Goal: Obtain resource: Obtain resource

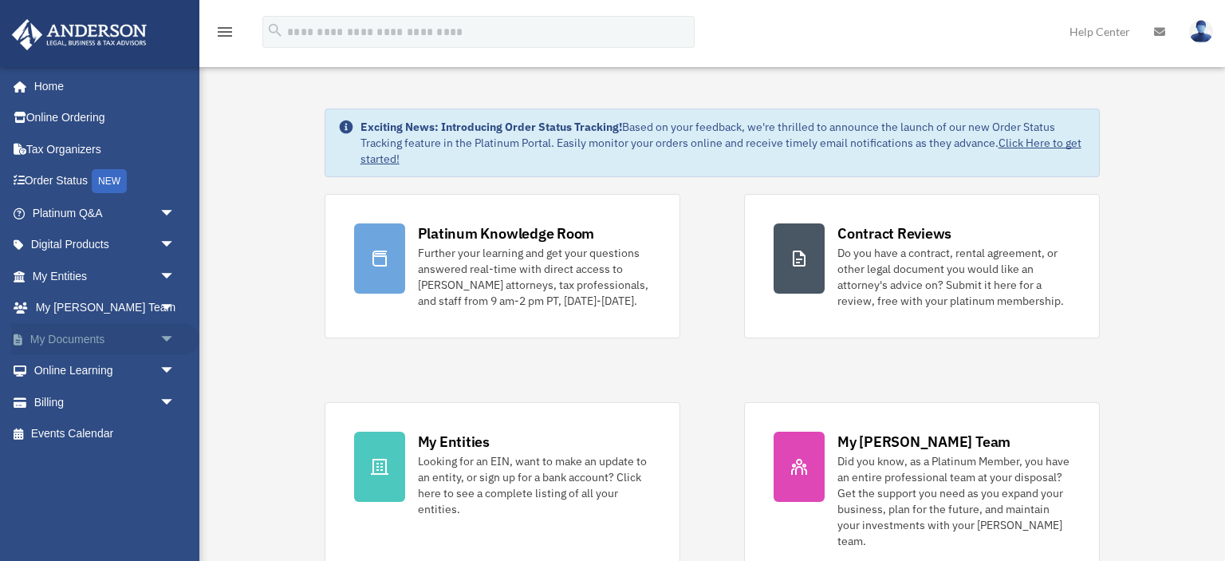
click at [92, 336] on link "My Documents arrow_drop_down" at bounding box center [105, 339] width 188 height 32
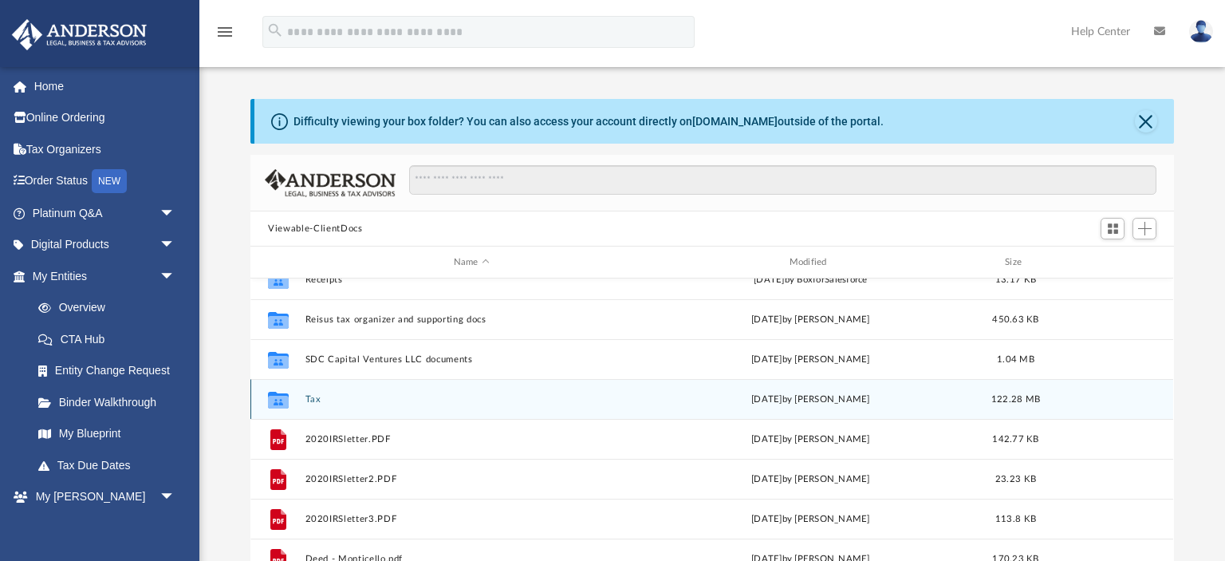
scroll to position [179, 0]
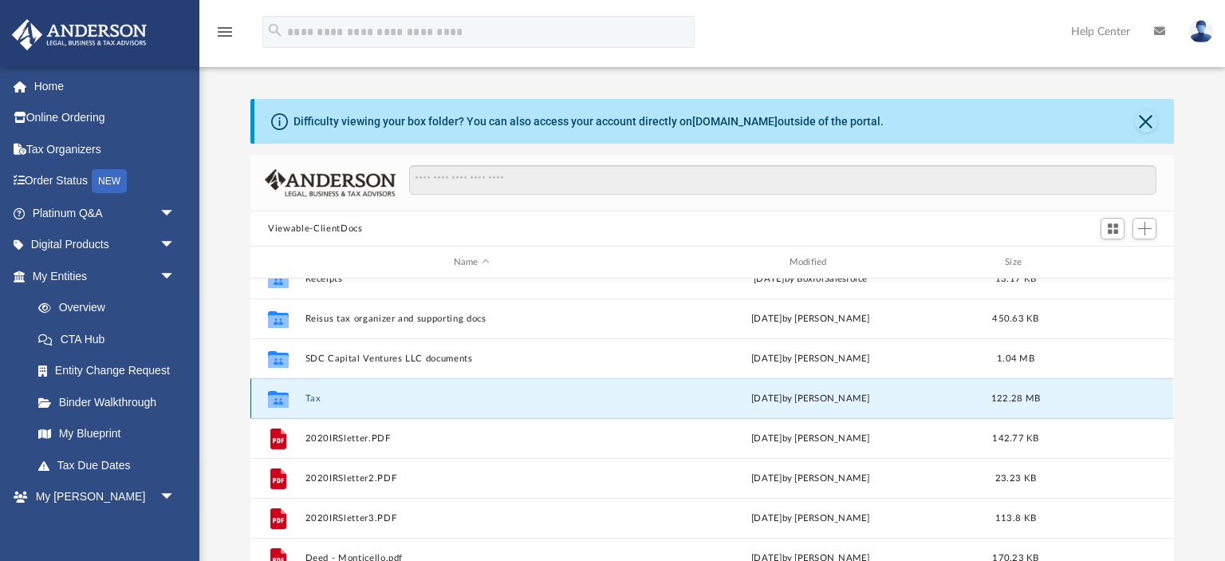
click at [313, 396] on button "Tax" at bounding box center [471, 398] width 333 height 10
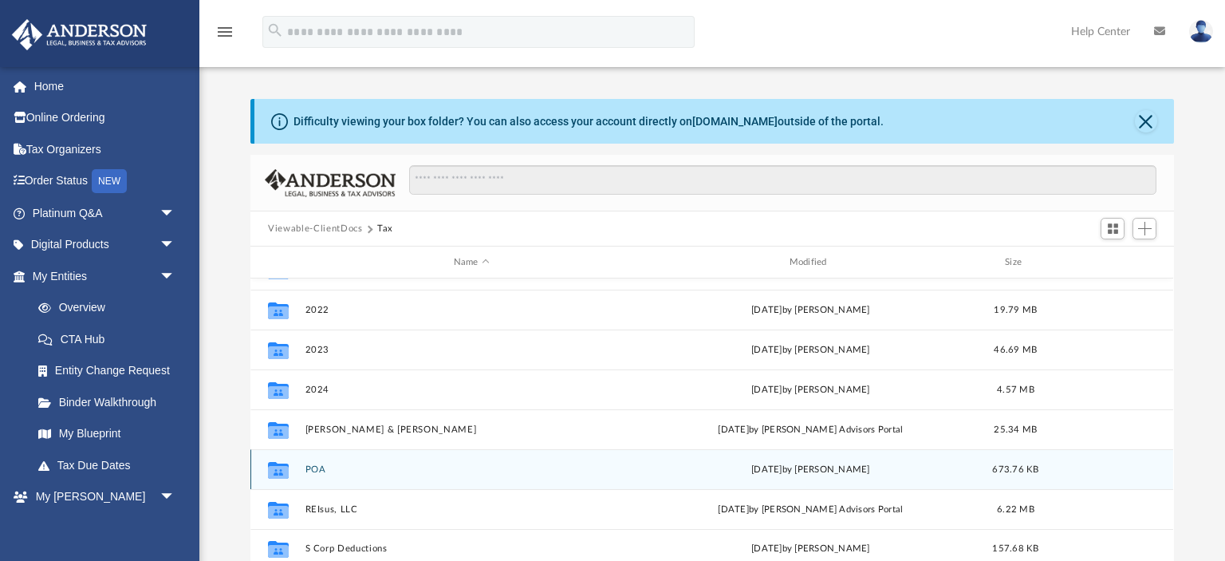
scroll to position [0, 0]
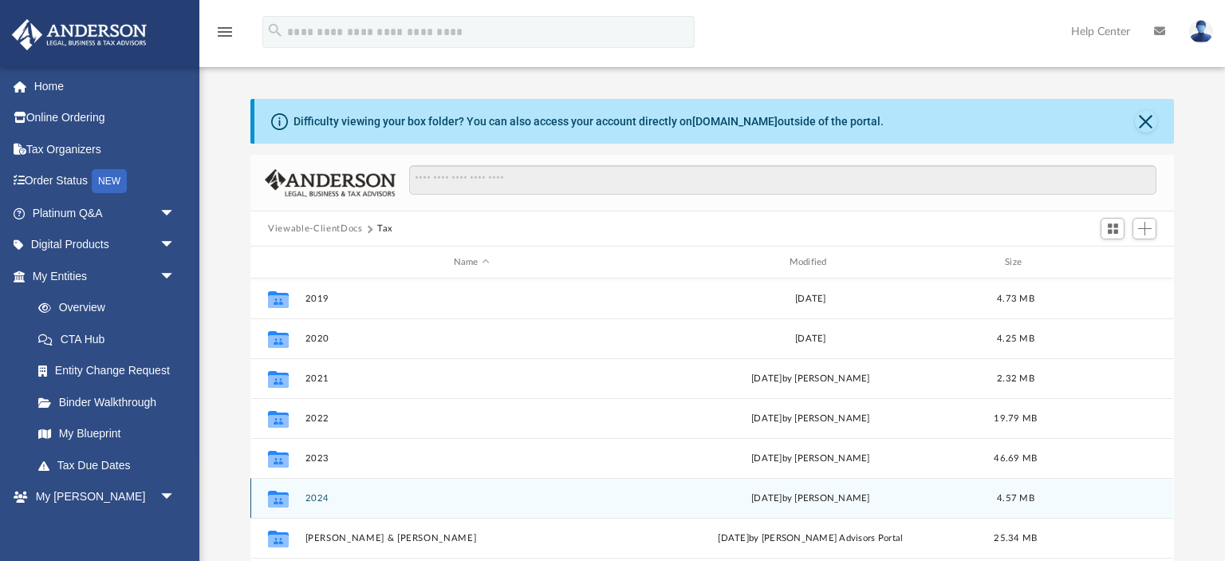
click at [313, 499] on button "2024" at bounding box center [471, 498] width 333 height 10
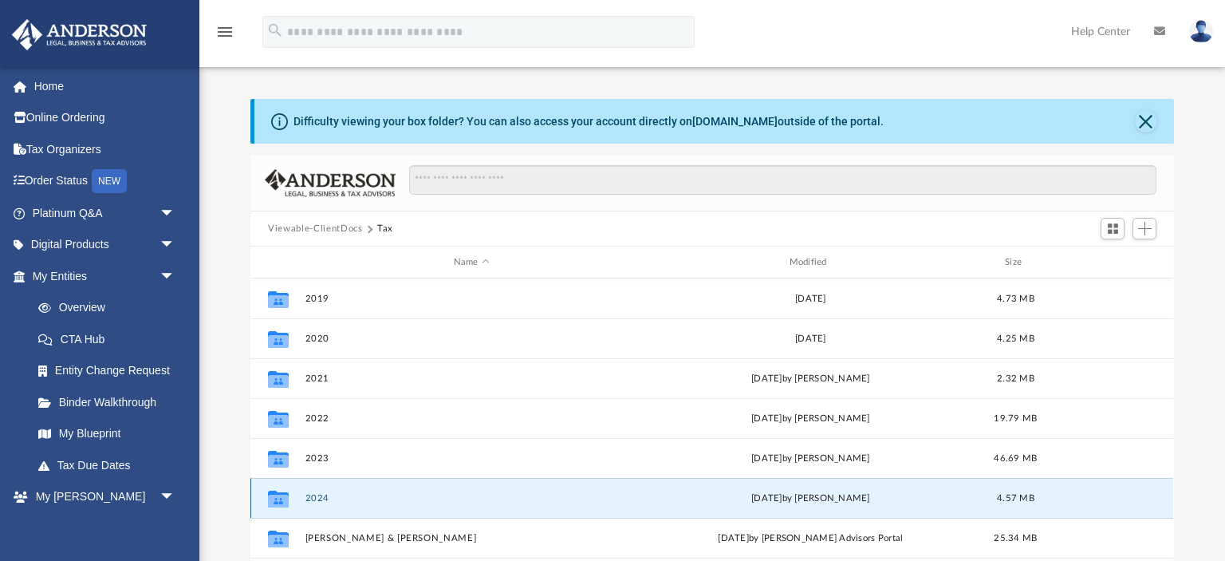
click at [313, 499] on button "2024" at bounding box center [471, 498] width 333 height 10
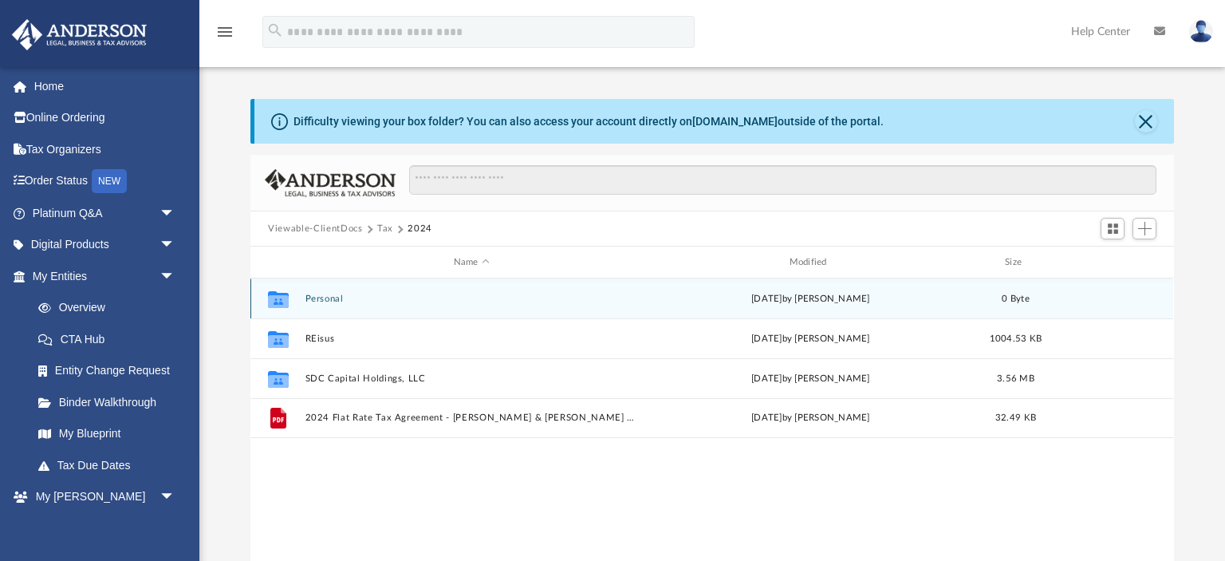
click at [329, 298] on button "Personal" at bounding box center [471, 298] width 333 height 10
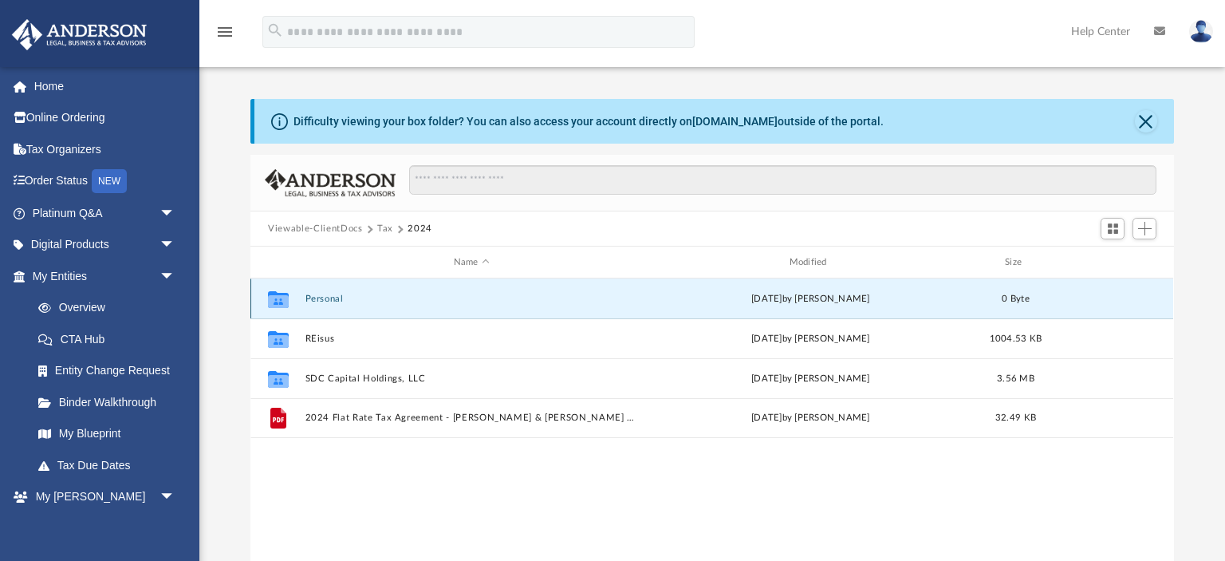
click at [329, 298] on button "Personal" at bounding box center [471, 298] width 333 height 10
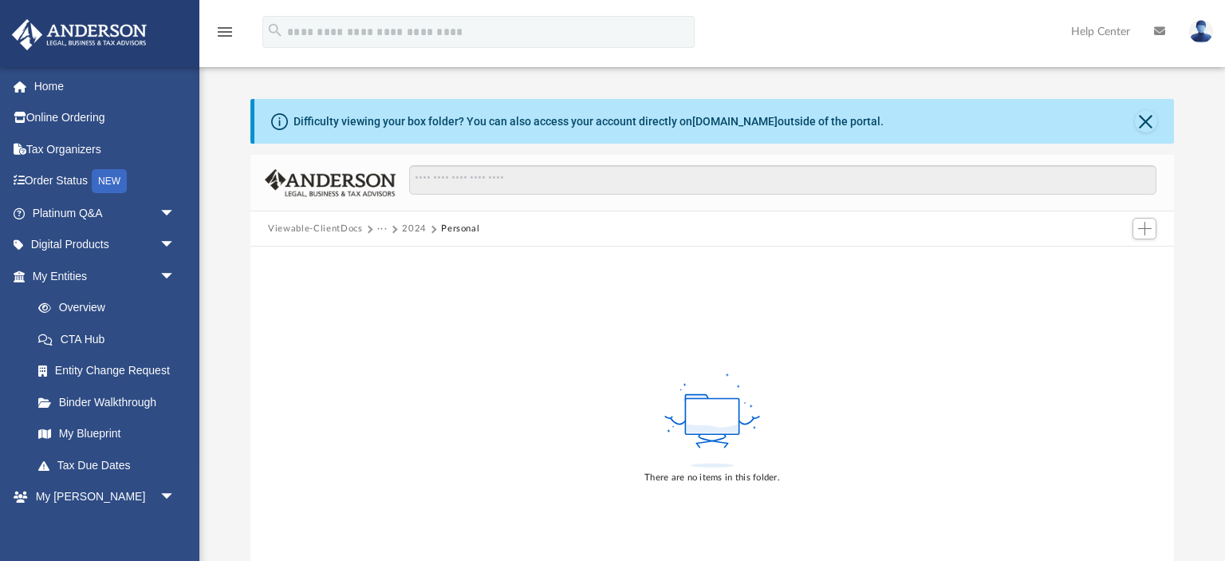
click at [411, 225] on button "2024" at bounding box center [414, 229] width 25 height 14
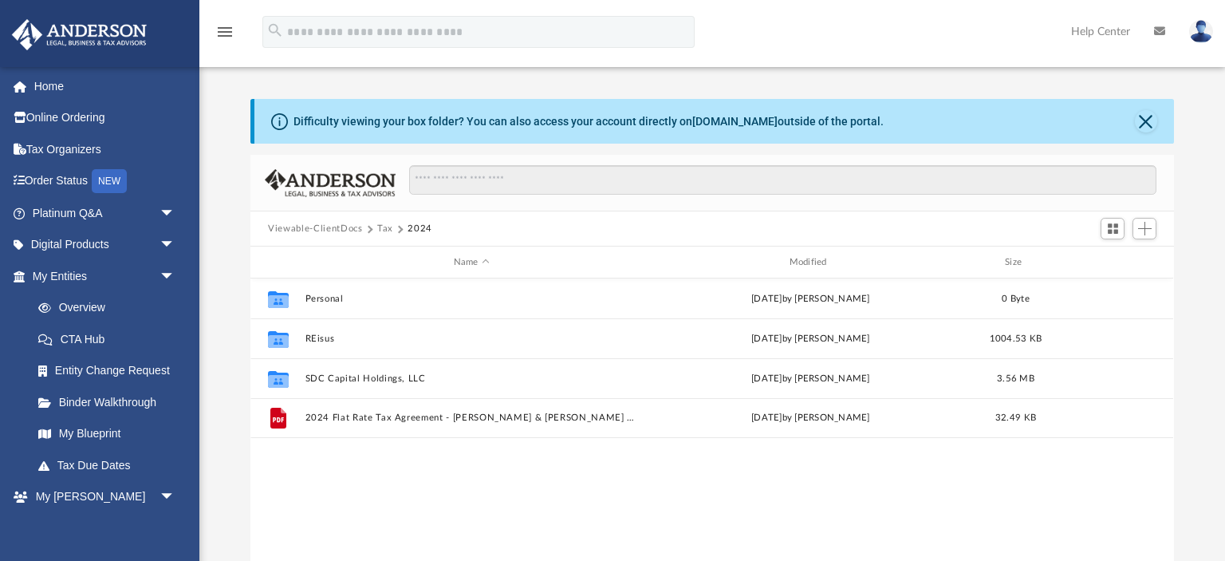
scroll to position [362, 922]
click at [62, 152] on link "Tax Organizers" at bounding box center [105, 149] width 188 height 32
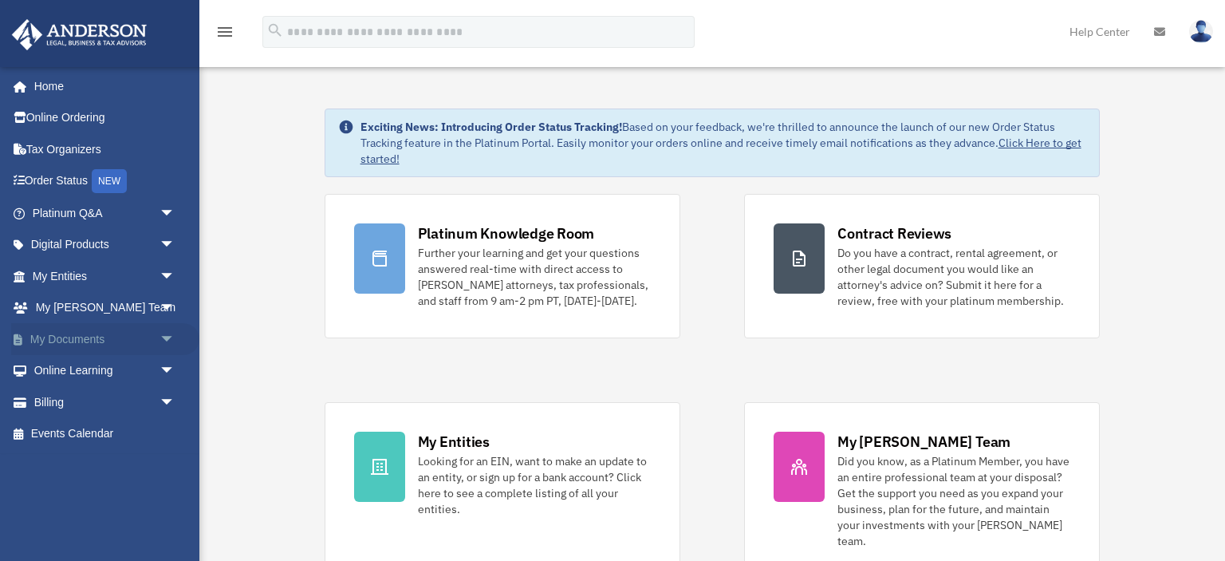
click at [55, 344] on link "My Documents arrow_drop_down" at bounding box center [105, 339] width 188 height 32
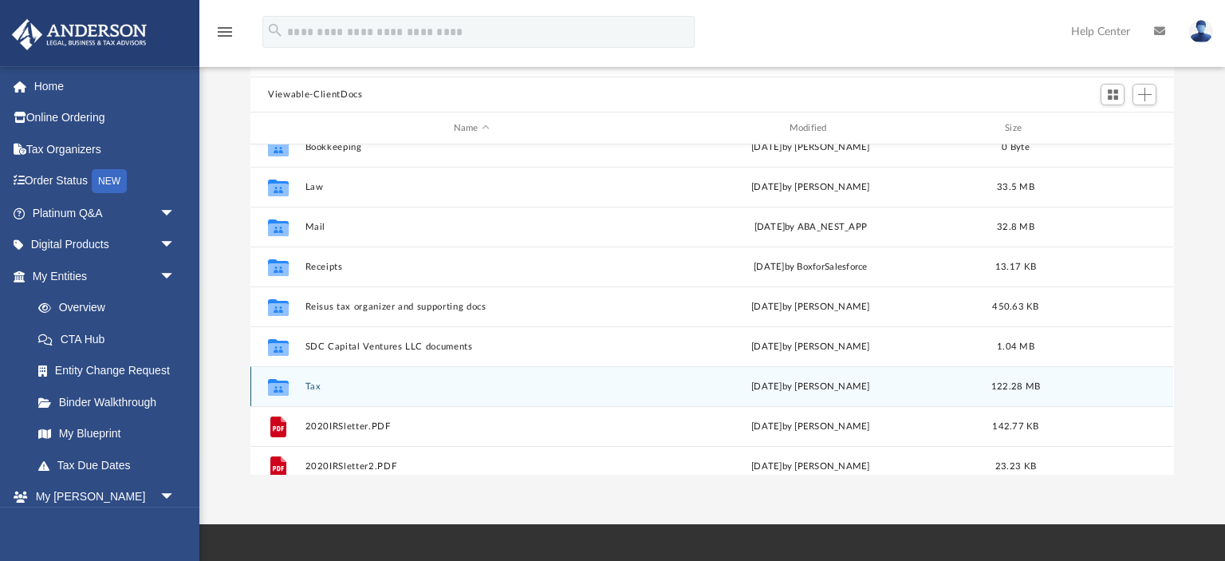
scroll to position [57, 0]
click at [311, 386] on button "Tax" at bounding box center [471, 386] width 333 height 10
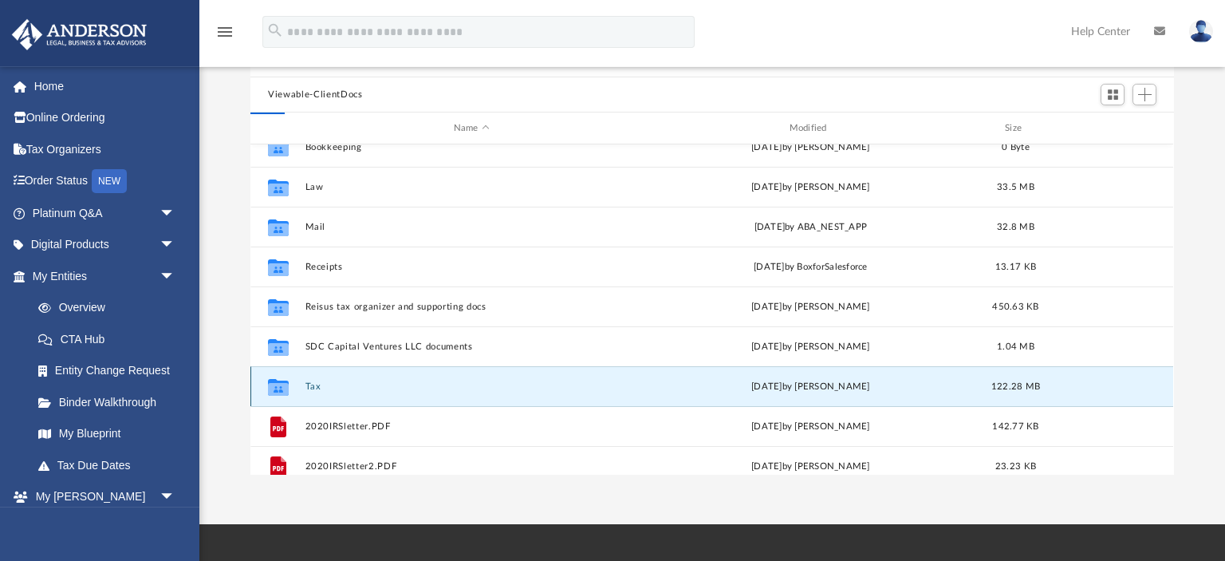
scroll to position [0, 0]
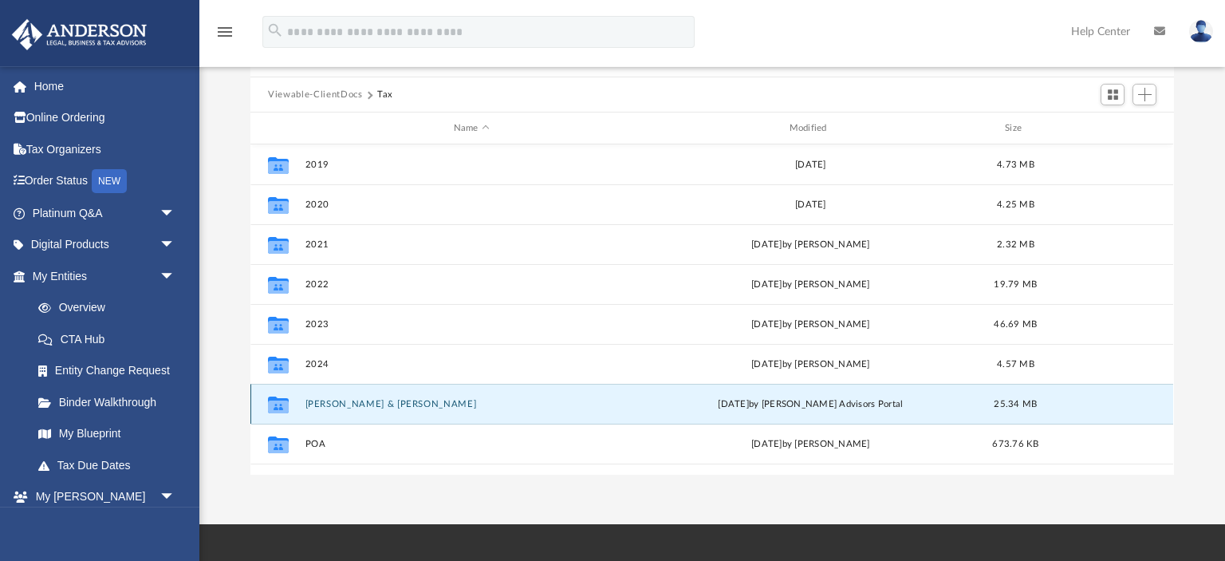
click at [321, 400] on button "[PERSON_NAME] & [PERSON_NAME]" at bounding box center [471, 404] width 333 height 10
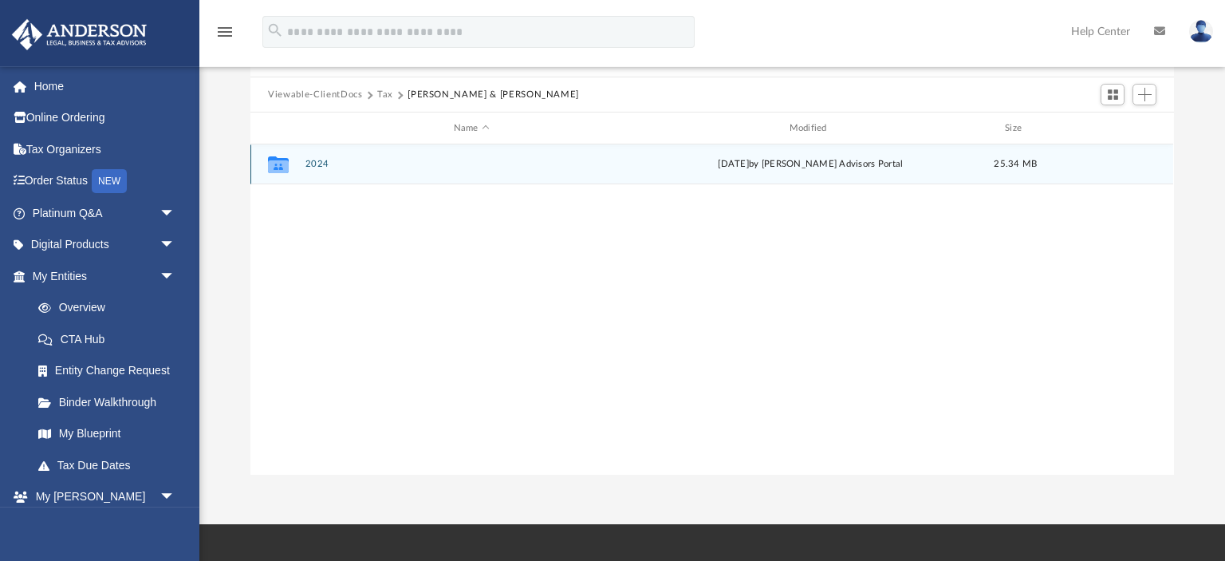
click at [315, 165] on button "2024" at bounding box center [471, 164] width 333 height 10
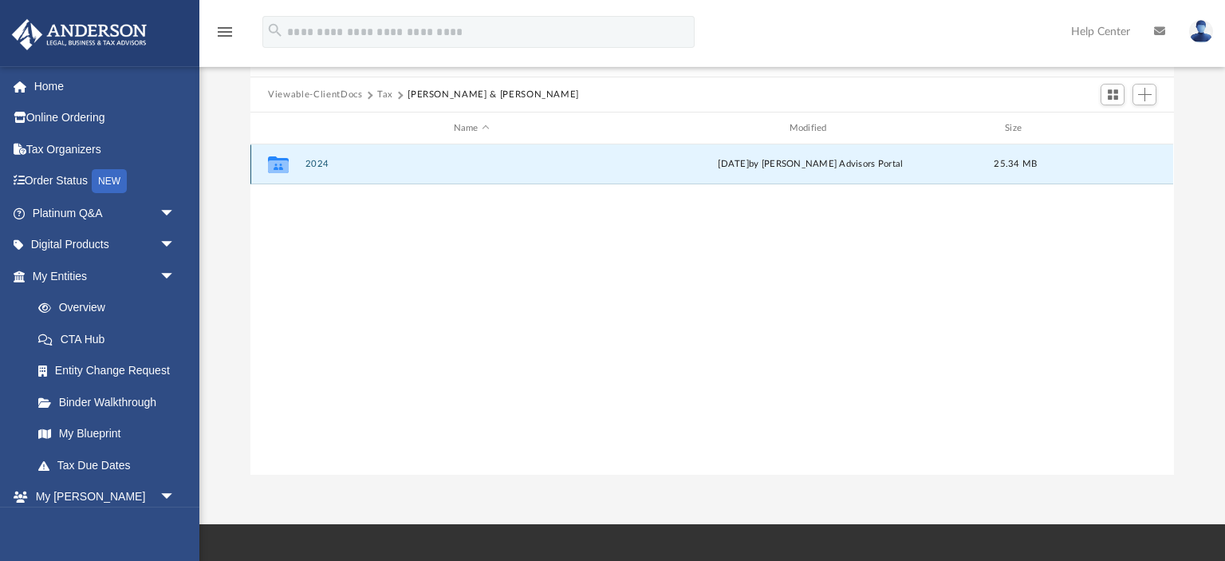
click at [315, 165] on button "2024" at bounding box center [471, 164] width 333 height 10
click at [315, 165] on button "Digital Tax Organizer" at bounding box center [471, 164] width 333 height 10
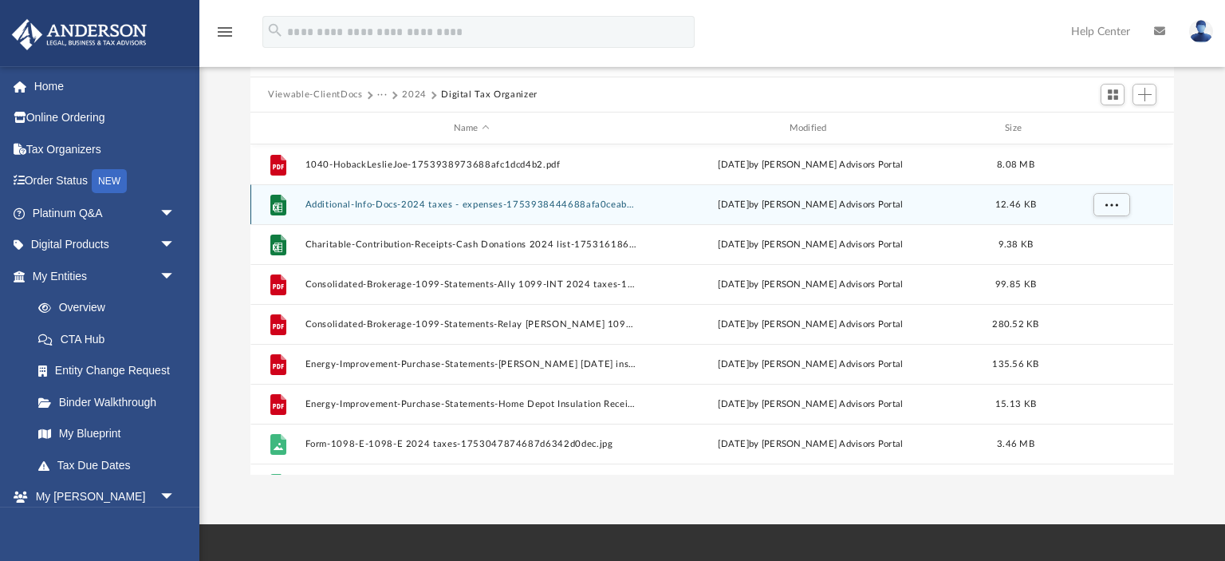
click at [451, 216] on div "File Additional-Info-Docs-2024 taxes - expenses-1753938444688afa0ceaba9.xlsx Th…" at bounding box center [711, 204] width 923 height 40
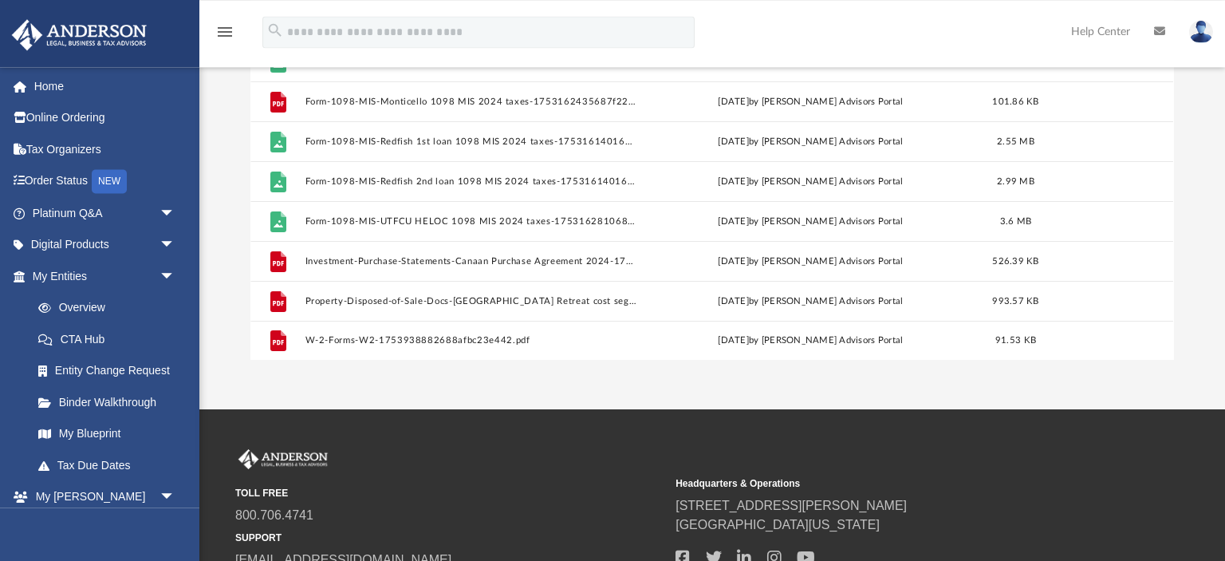
scroll to position [258, 0]
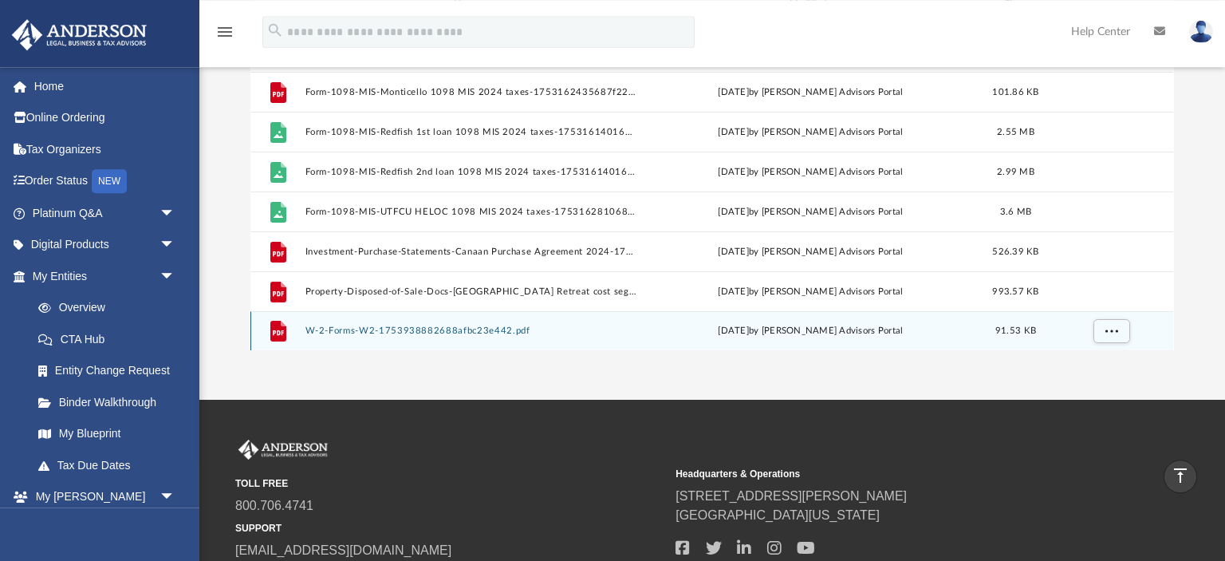
click at [343, 336] on div "File W-2-Forms-W2-1753938882688afbc23e442.pdf Thu Jul 31 2025 by Anderson Advis…" at bounding box center [711, 331] width 923 height 40
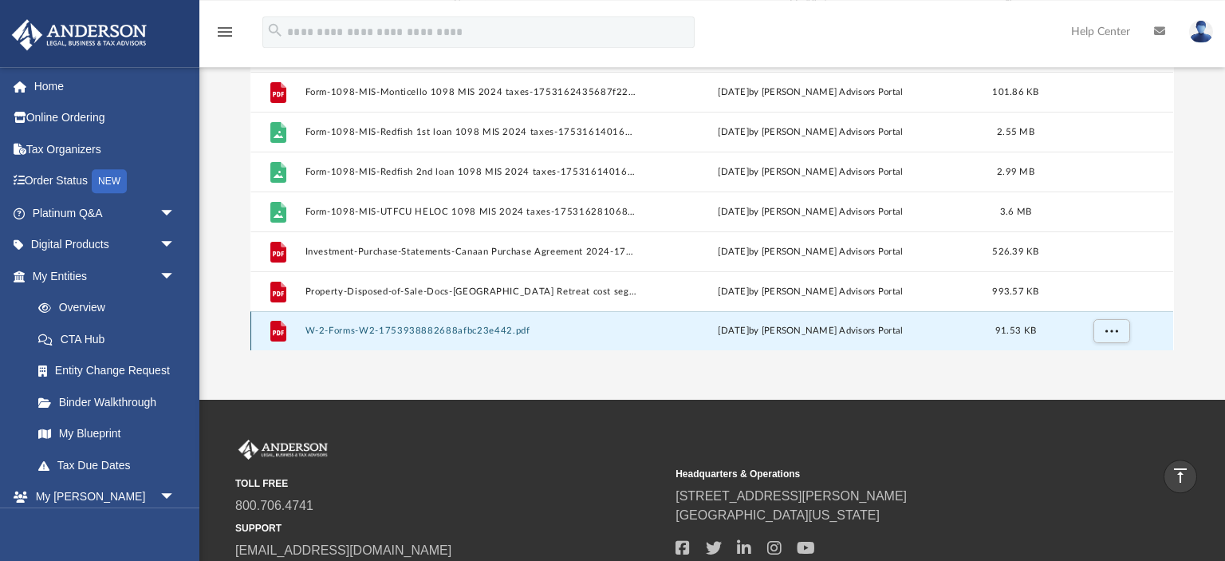
click at [351, 326] on button "W-2-Forms-W2-1753938882688afbc23e442.pdf" at bounding box center [471, 330] width 333 height 10
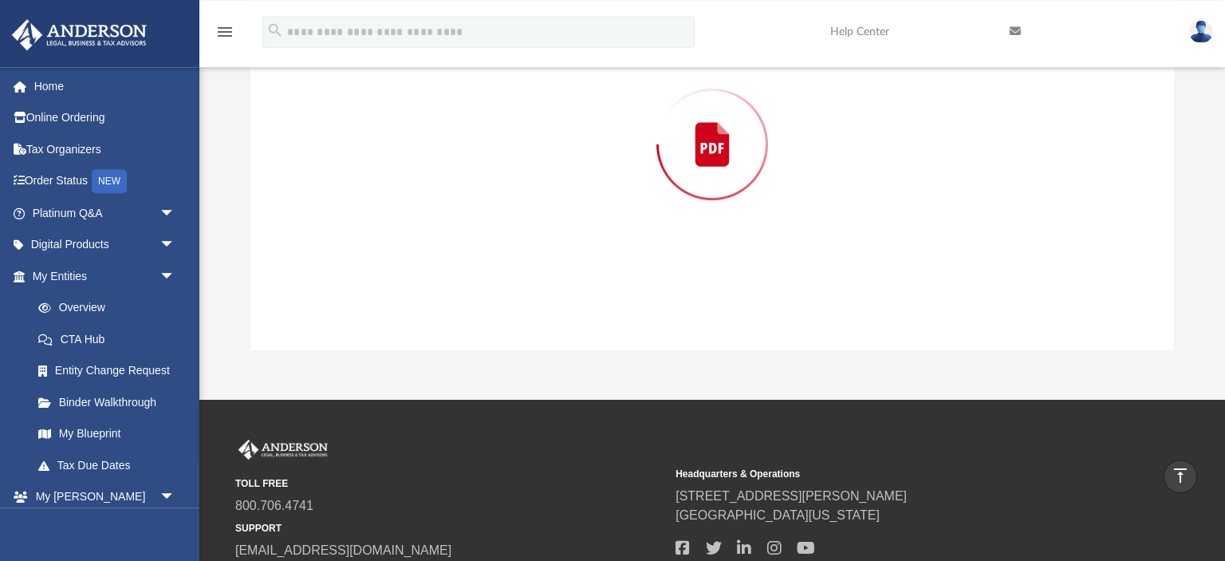
click at [351, 326] on div "Preview" at bounding box center [711, 144] width 923 height 411
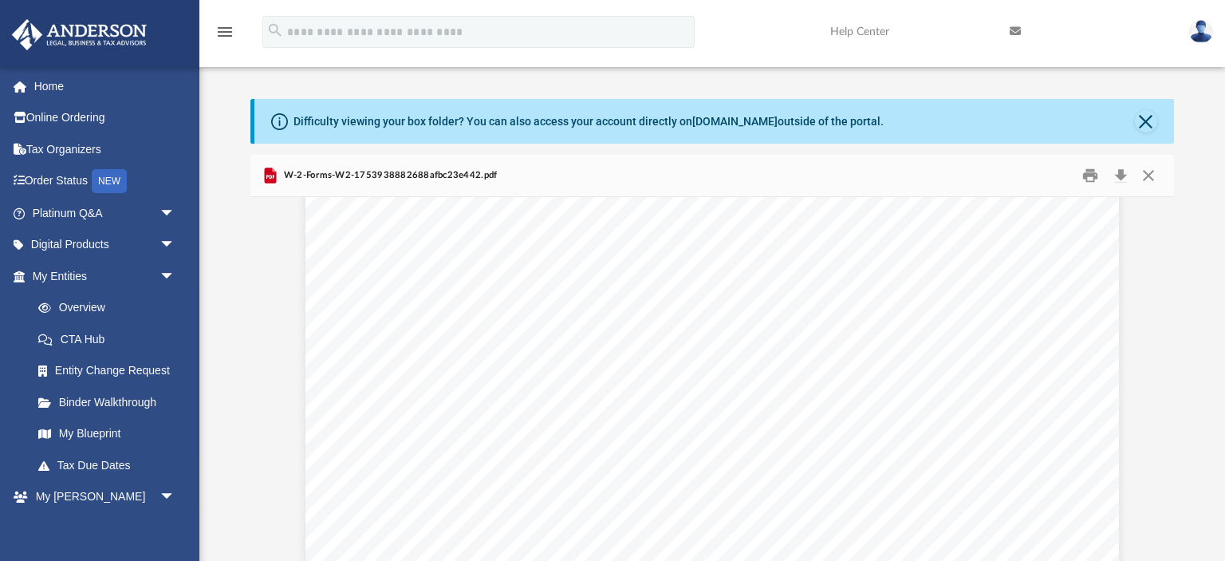
scroll to position [0, 0]
click at [1153, 173] on button "Close" at bounding box center [1148, 175] width 29 height 25
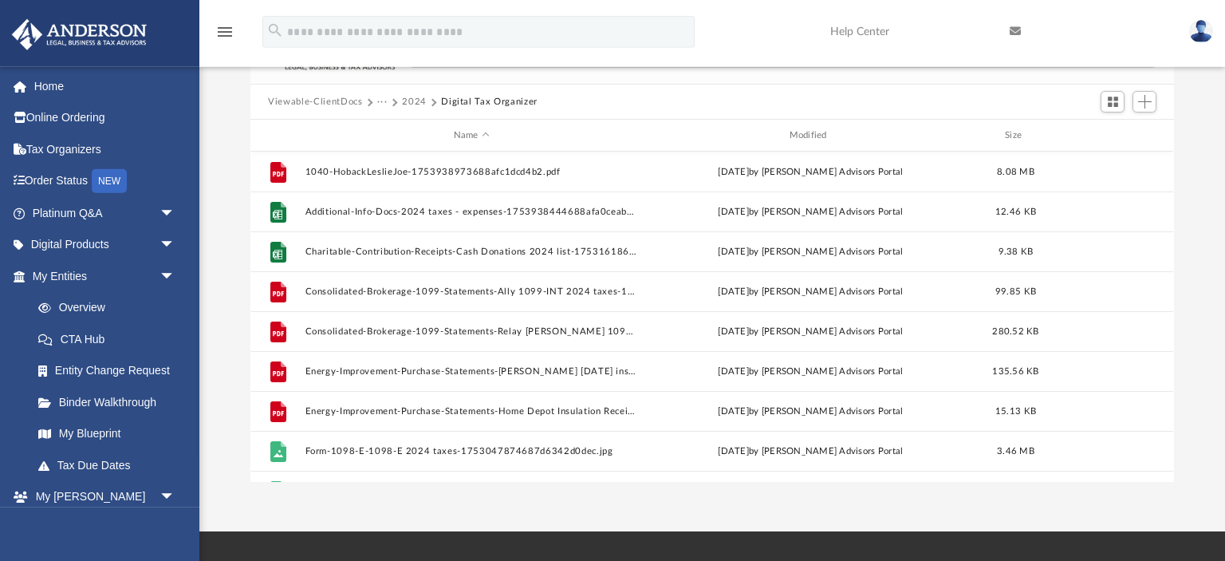
click at [412, 99] on button "2024" at bounding box center [414, 102] width 25 height 14
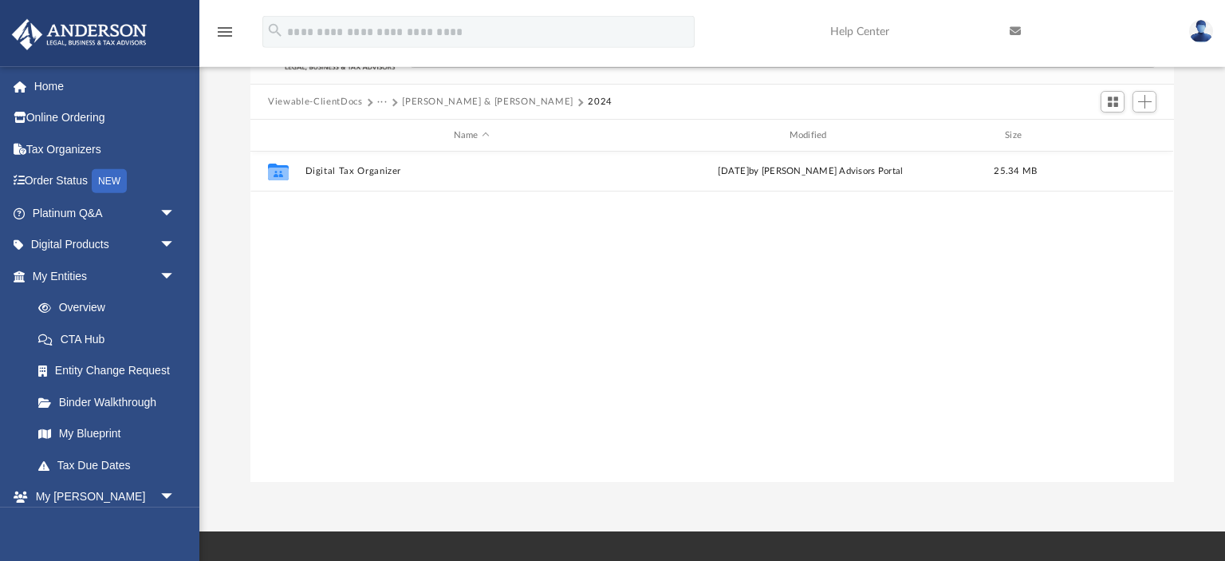
click at [412, 99] on button "[PERSON_NAME] & [PERSON_NAME]" at bounding box center [487, 102] width 171 height 14
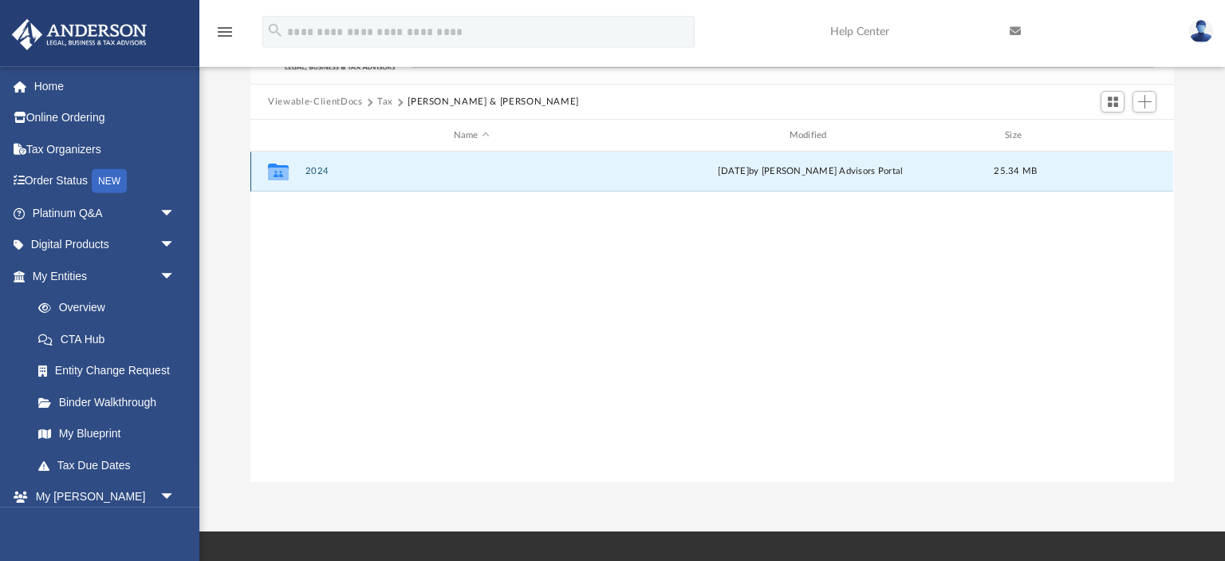
click at [315, 171] on button "2024" at bounding box center [471, 171] width 333 height 10
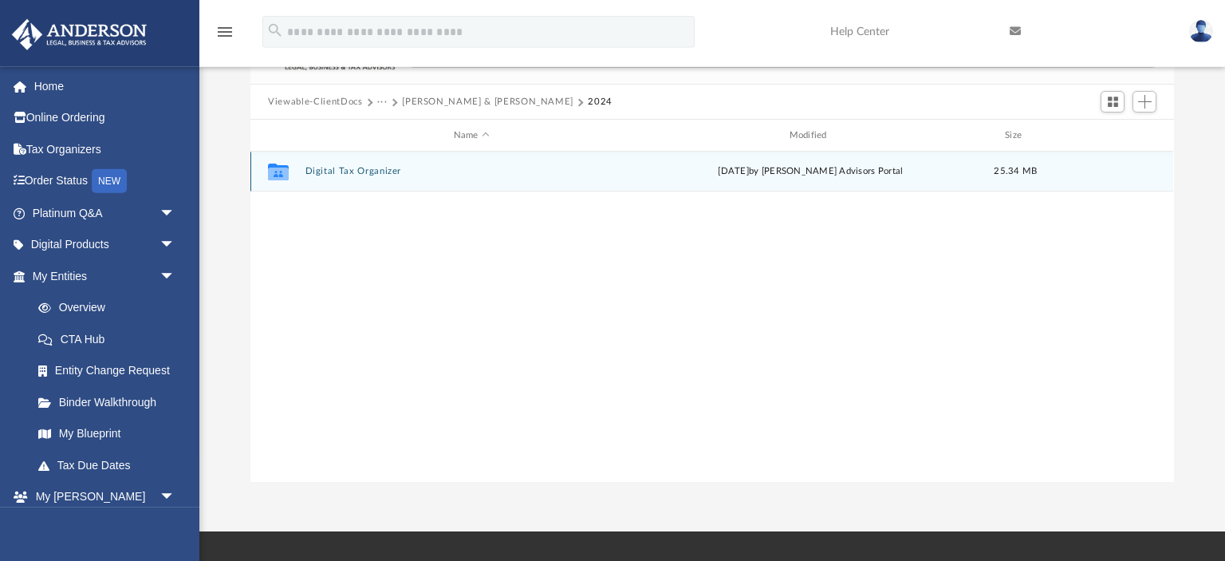
click at [345, 169] on button "Digital Tax Organizer" at bounding box center [471, 171] width 333 height 10
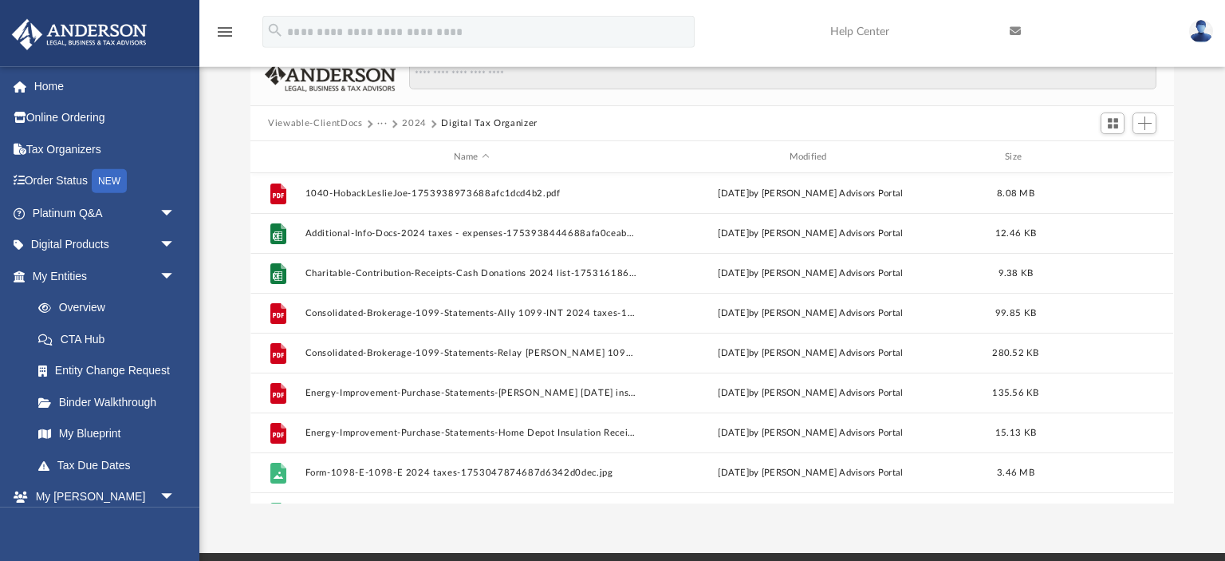
click at [408, 120] on button "2024" at bounding box center [414, 123] width 25 height 14
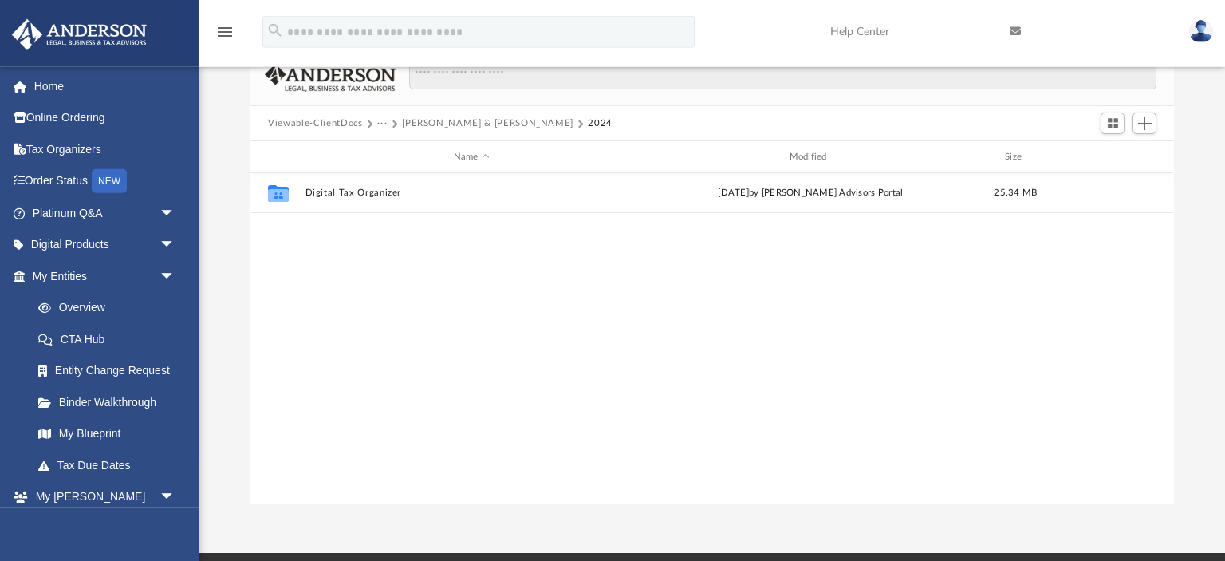
click at [388, 122] on span "···" at bounding box center [389, 123] width 25 height 14
click at [381, 122] on button "···" at bounding box center [382, 123] width 10 height 14
click at [377, 124] on button "···" at bounding box center [382, 123] width 10 height 14
click at [423, 119] on button "[PERSON_NAME] & [PERSON_NAME]" at bounding box center [487, 123] width 171 height 14
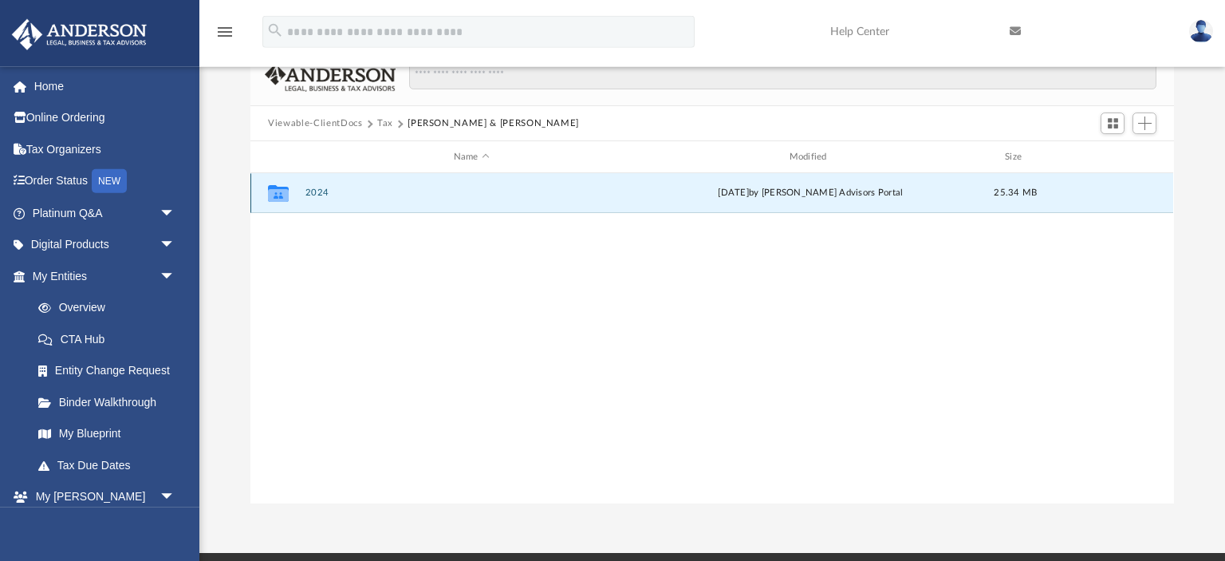
click at [317, 194] on button "2024" at bounding box center [471, 192] width 333 height 10
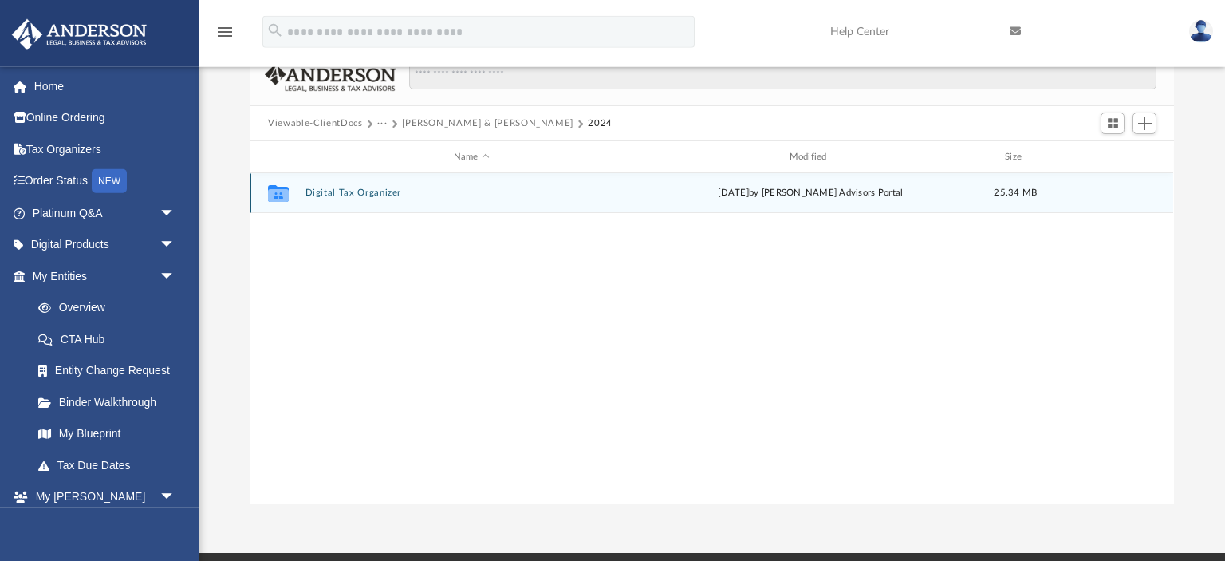
click at [364, 195] on button "Digital Tax Organizer" at bounding box center [471, 192] width 333 height 10
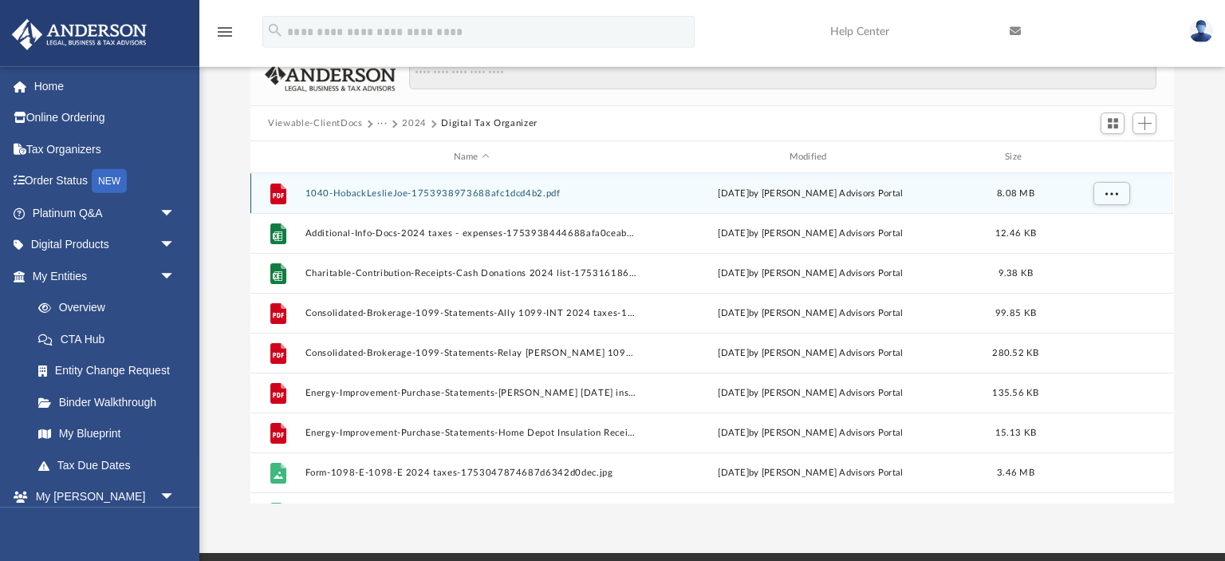
click at [364, 195] on button "1040-HobackLeslieJoe-1753938973688afc1dcd4b2.pdf" at bounding box center [471, 193] width 333 height 10
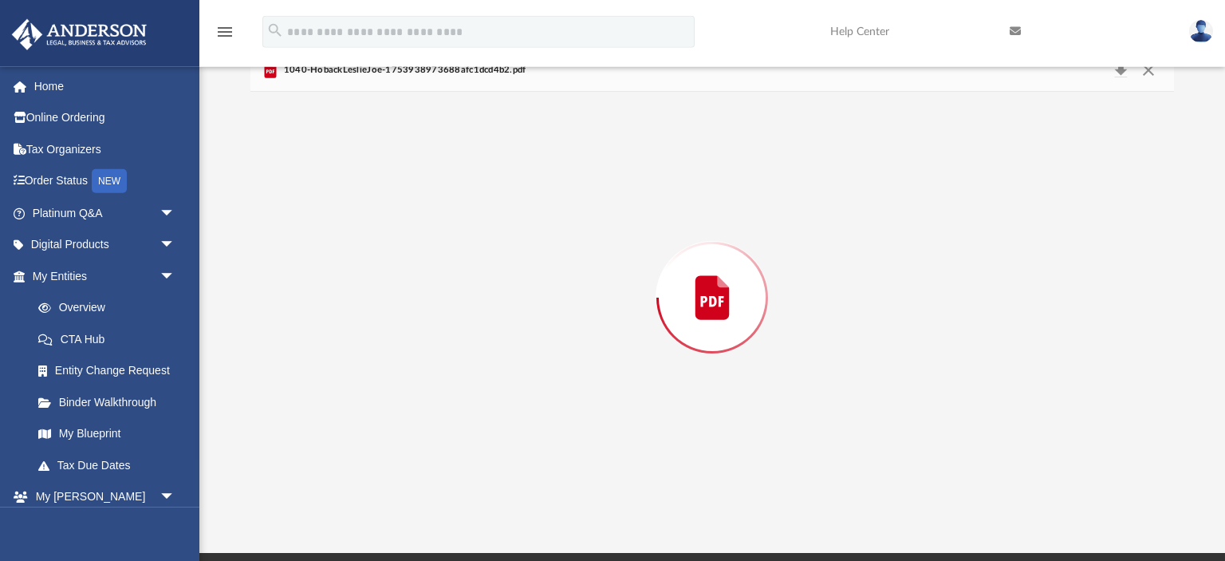
click at [364, 195] on div "Preview" at bounding box center [711, 297] width 923 height 411
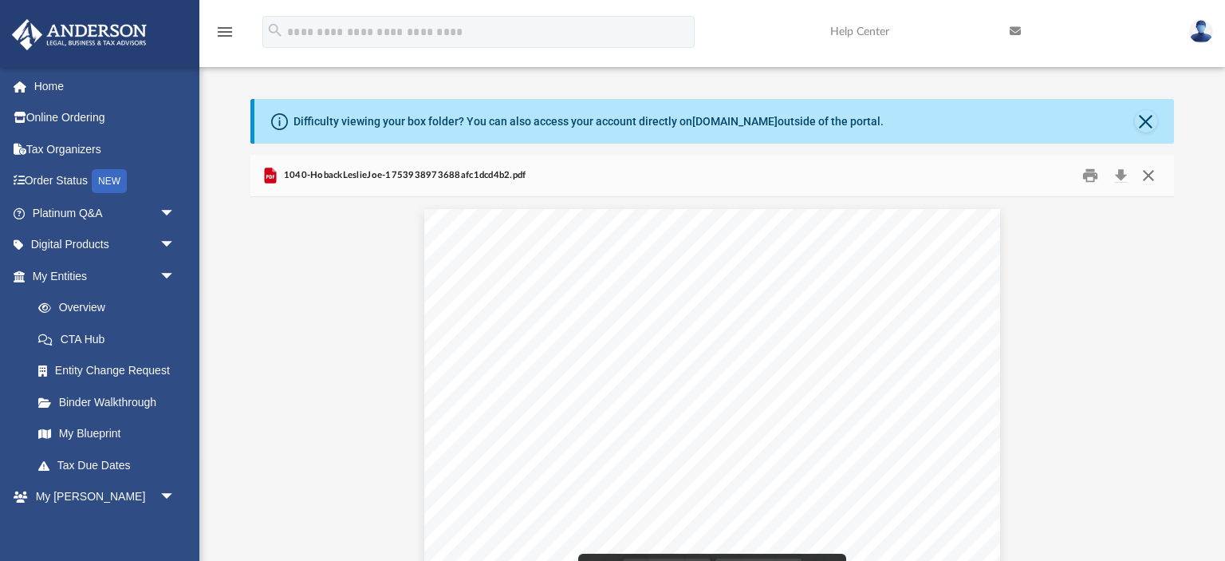
click at [1151, 171] on button "Close" at bounding box center [1148, 175] width 29 height 25
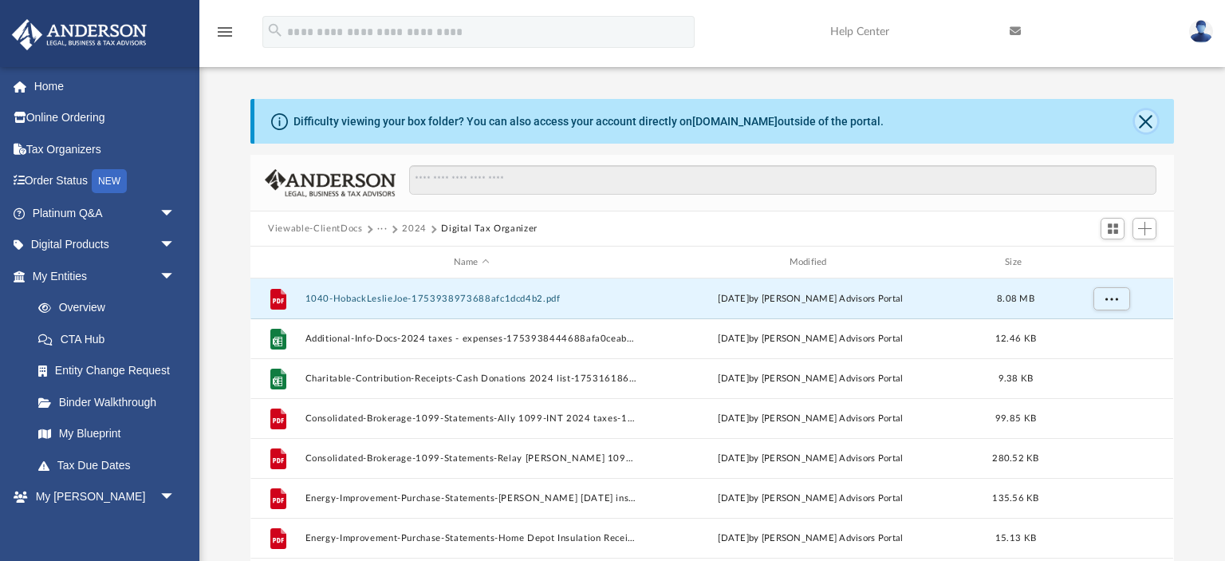
click at [1144, 121] on button "Close" at bounding box center [1146, 121] width 22 height 22
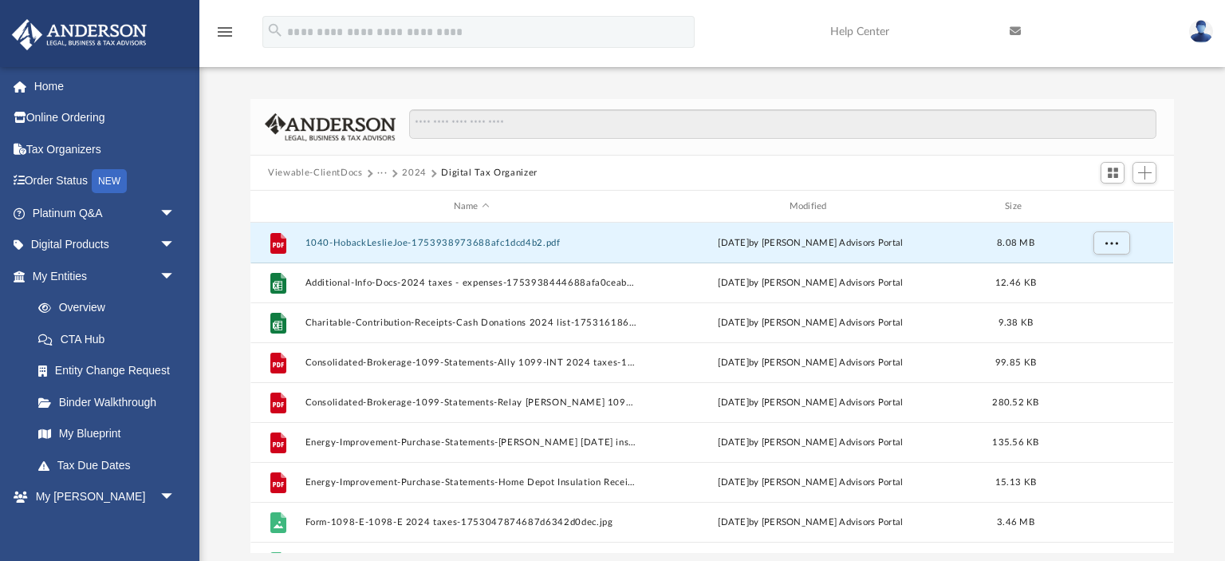
click at [382, 172] on button "···" at bounding box center [382, 173] width 10 height 14
click at [397, 201] on li "Tax" at bounding box center [471, 200] width 173 height 17
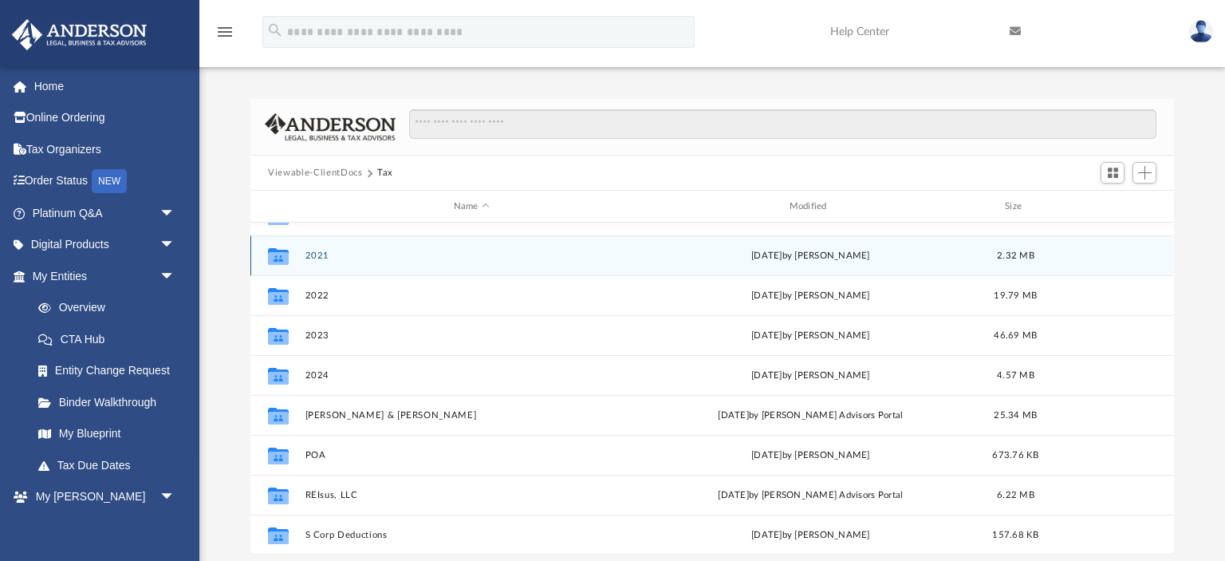
scroll to position [87, 0]
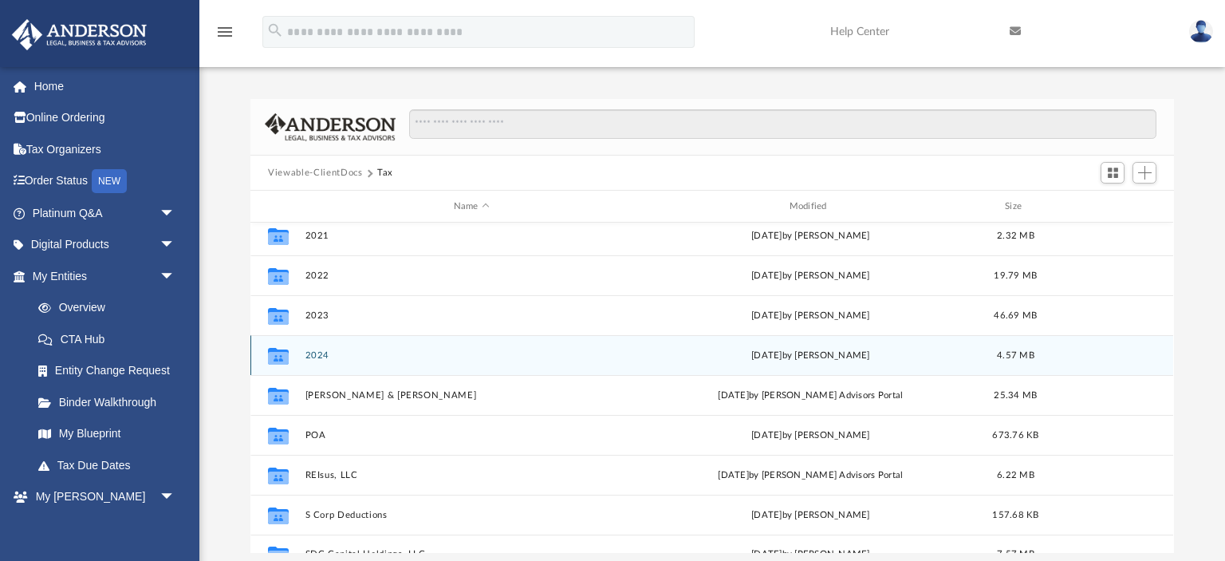
click at [310, 356] on button "2024" at bounding box center [471, 355] width 333 height 10
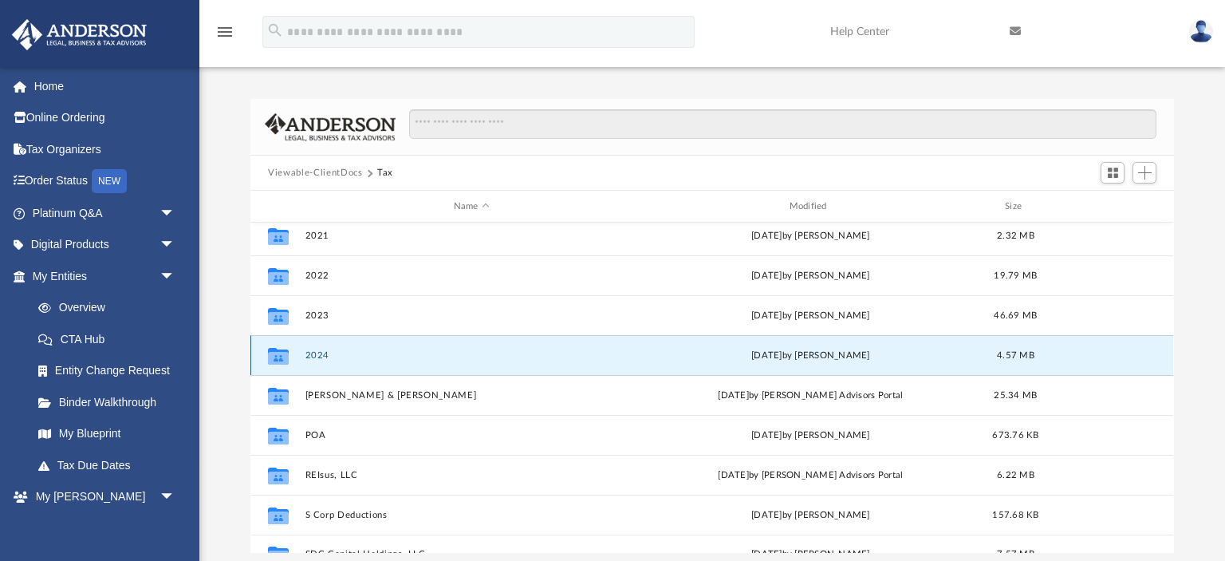
click at [310, 356] on button "2024" at bounding box center [471, 355] width 333 height 10
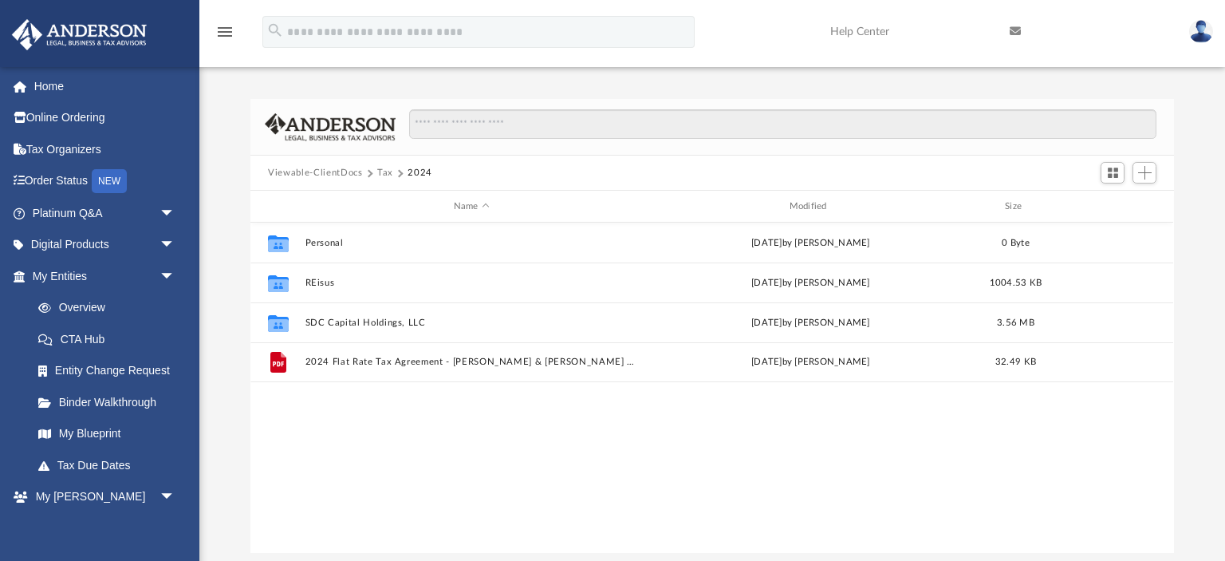
scroll to position [0, 0]
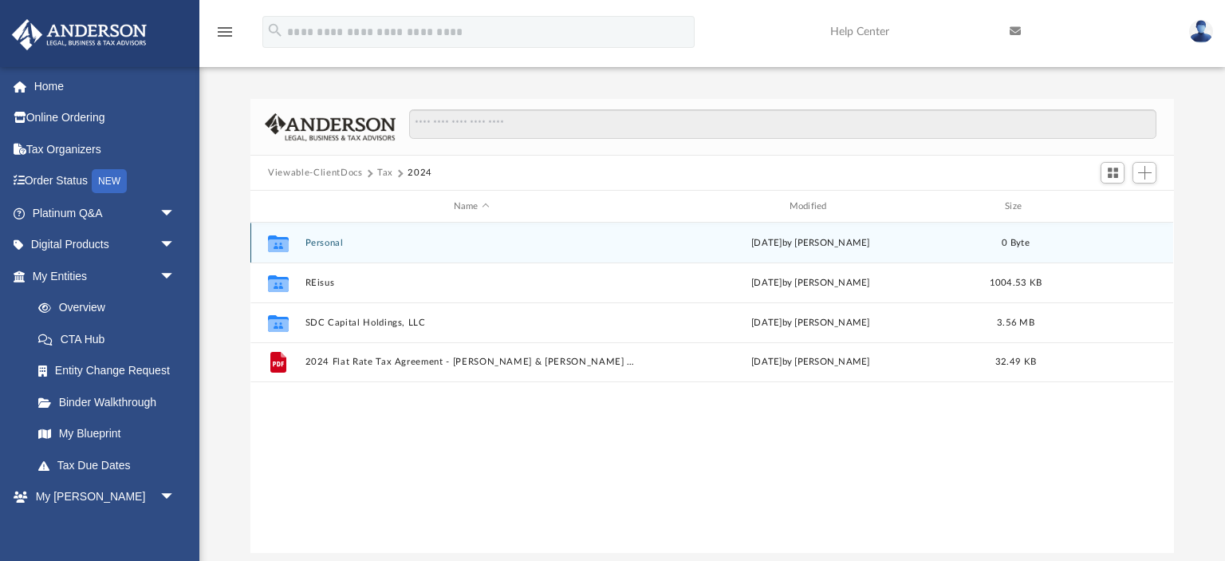
click at [332, 244] on button "Personal" at bounding box center [471, 243] width 333 height 10
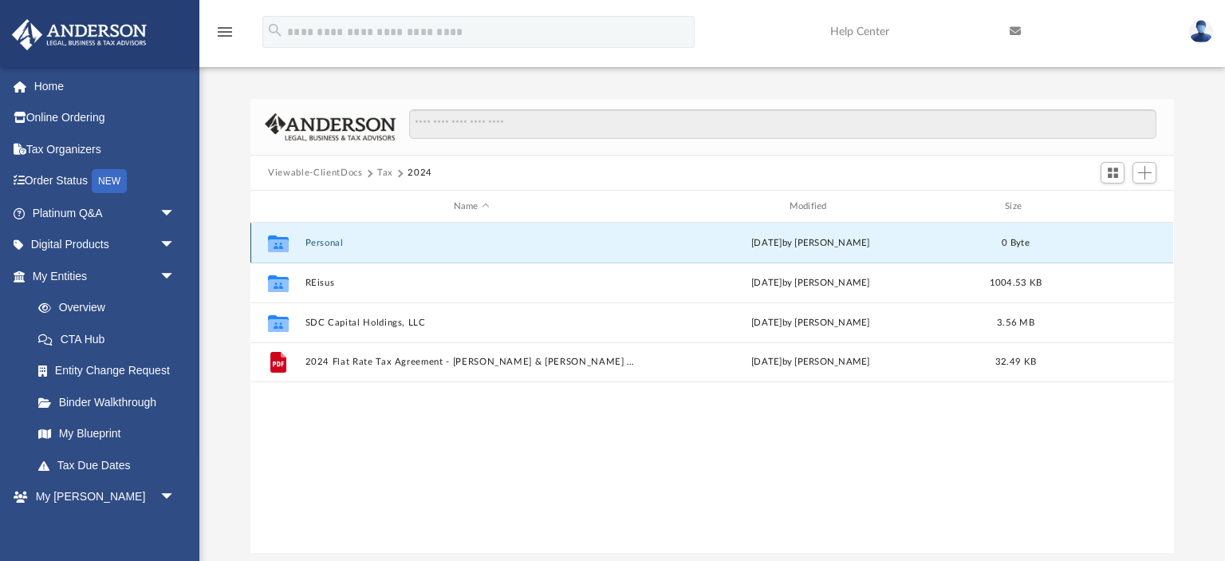
click at [332, 244] on button "Personal" at bounding box center [471, 243] width 333 height 10
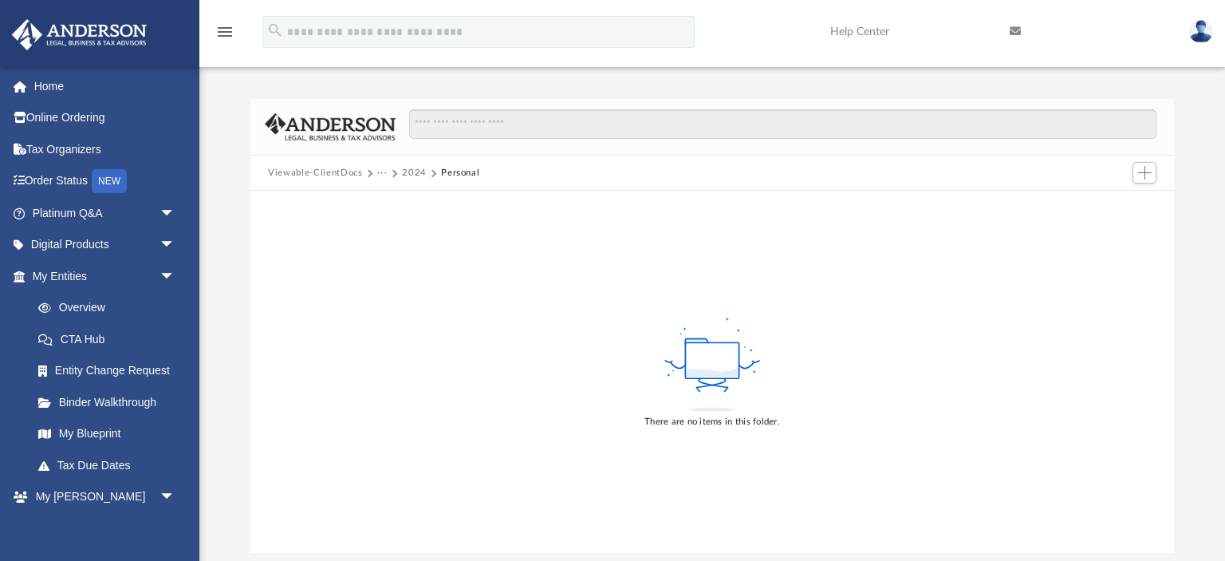
click at [407, 171] on button "2024" at bounding box center [414, 173] width 25 height 14
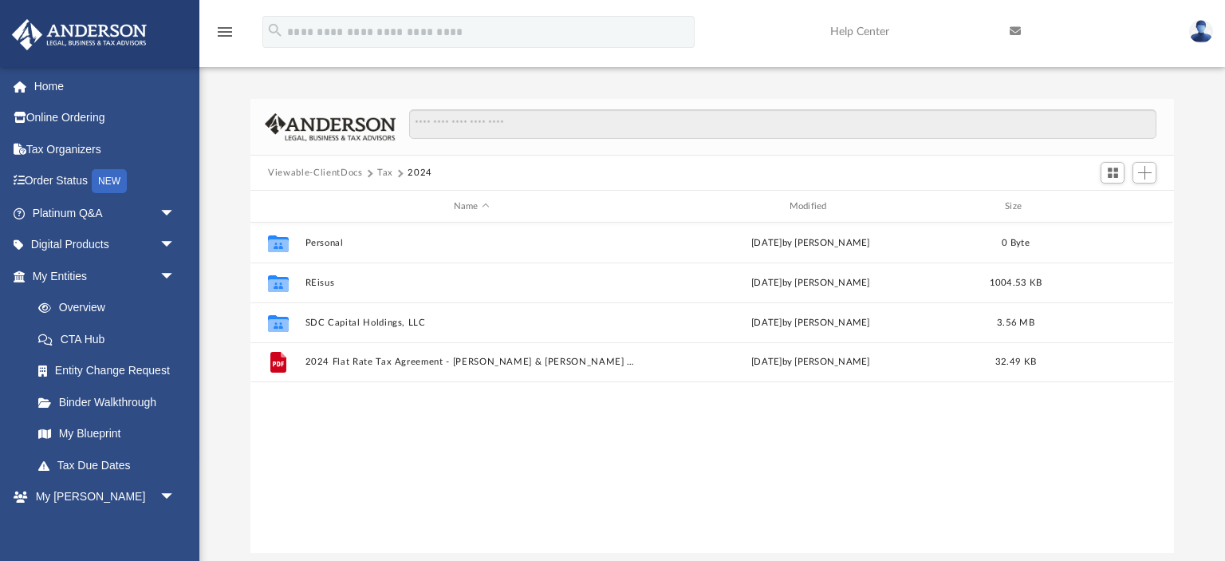
scroll to position [363, 922]
click at [381, 173] on button "Tax" at bounding box center [385, 173] width 16 height 14
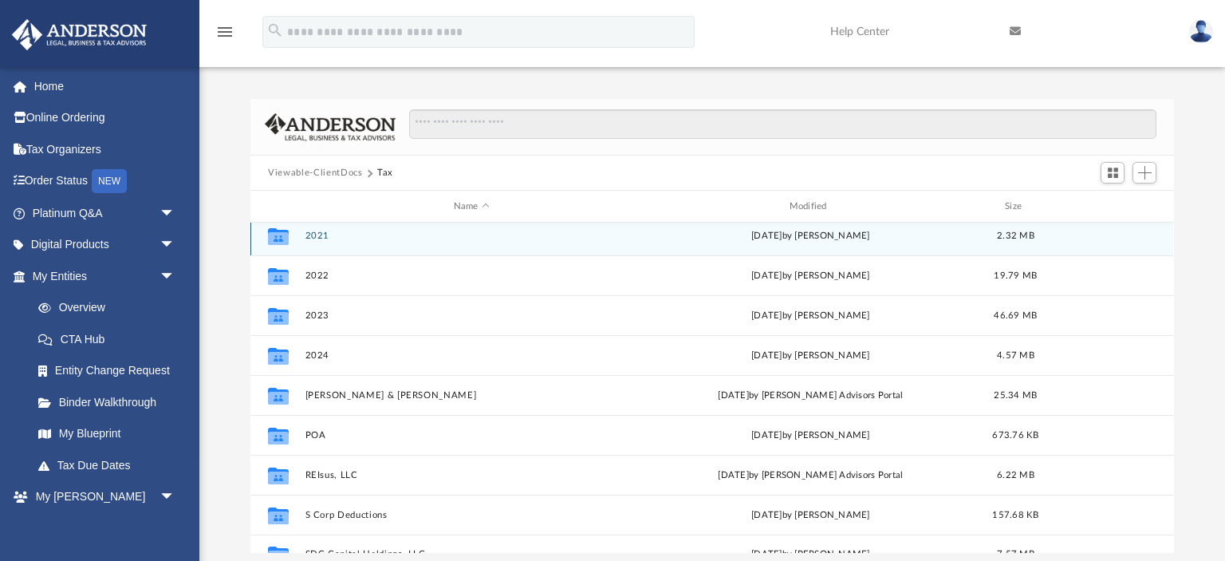
scroll to position [108, 0]
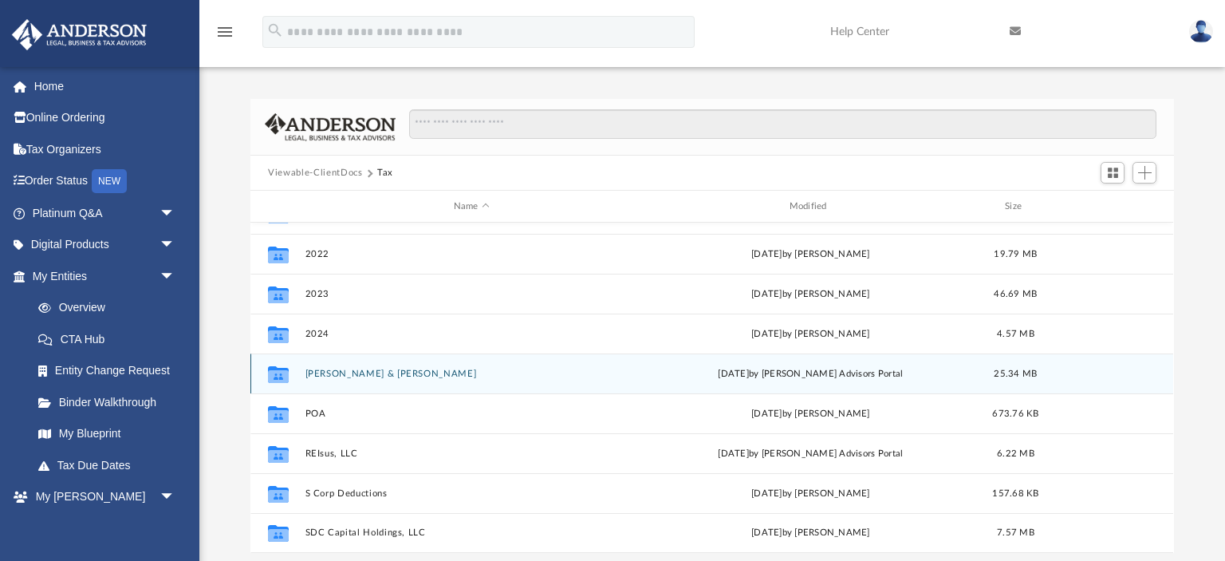
click at [337, 377] on button "[PERSON_NAME] & [PERSON_NAME]" at bounding box center [471, 373] width 333 height 10
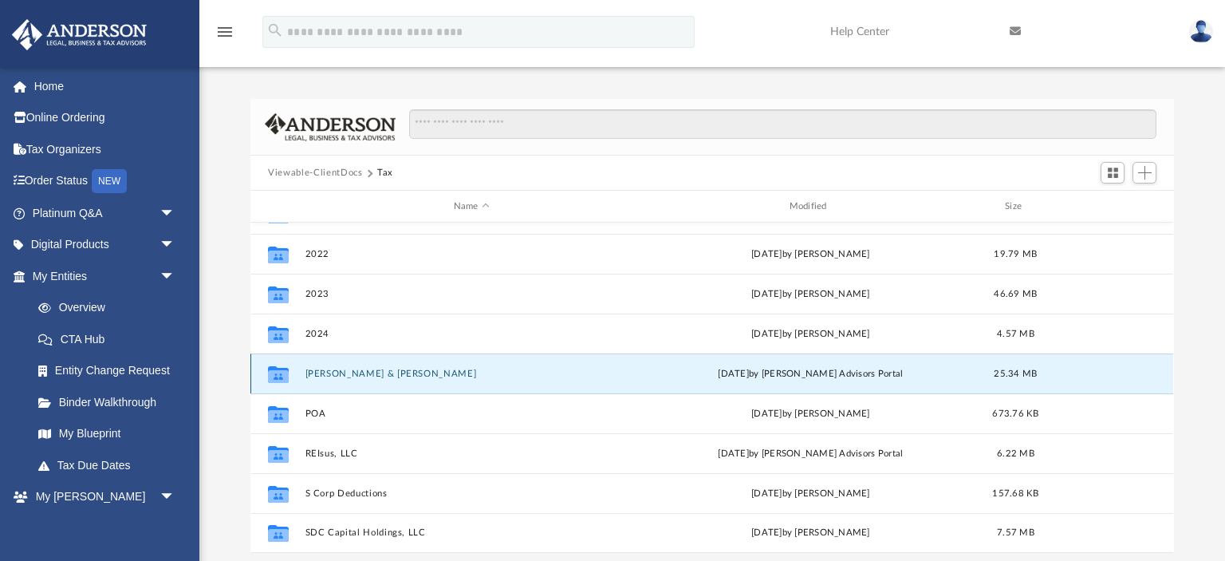
click at [337, 377] on button "[PERSON_NAME] & [PERSON_NAME]" at bounding box center [471, 373] width 333 height 10
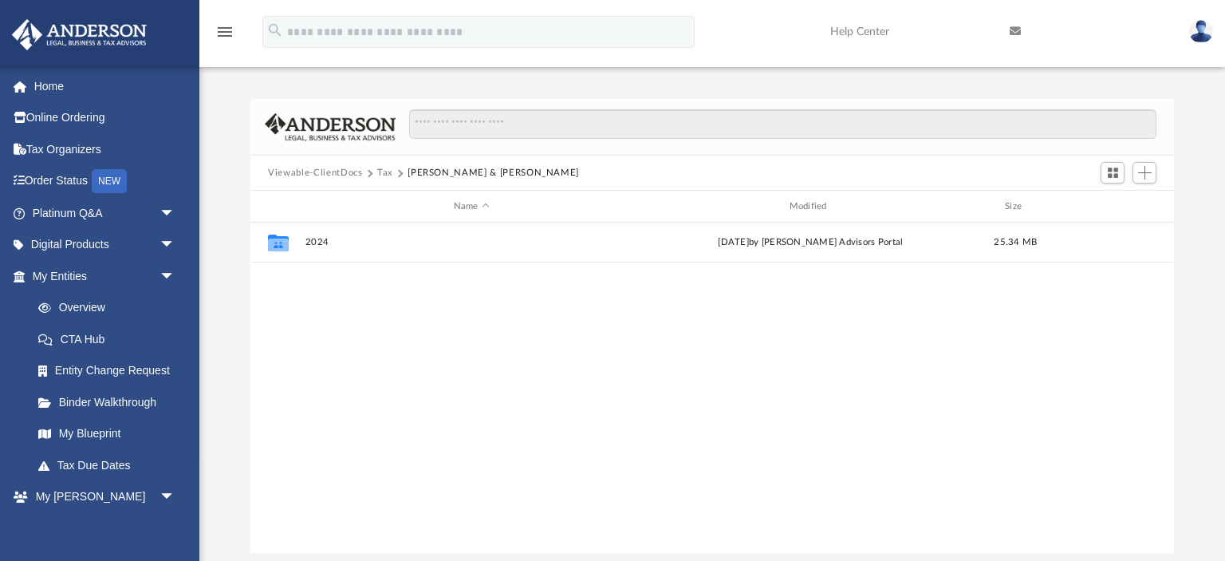
scroll to position [0, 0]
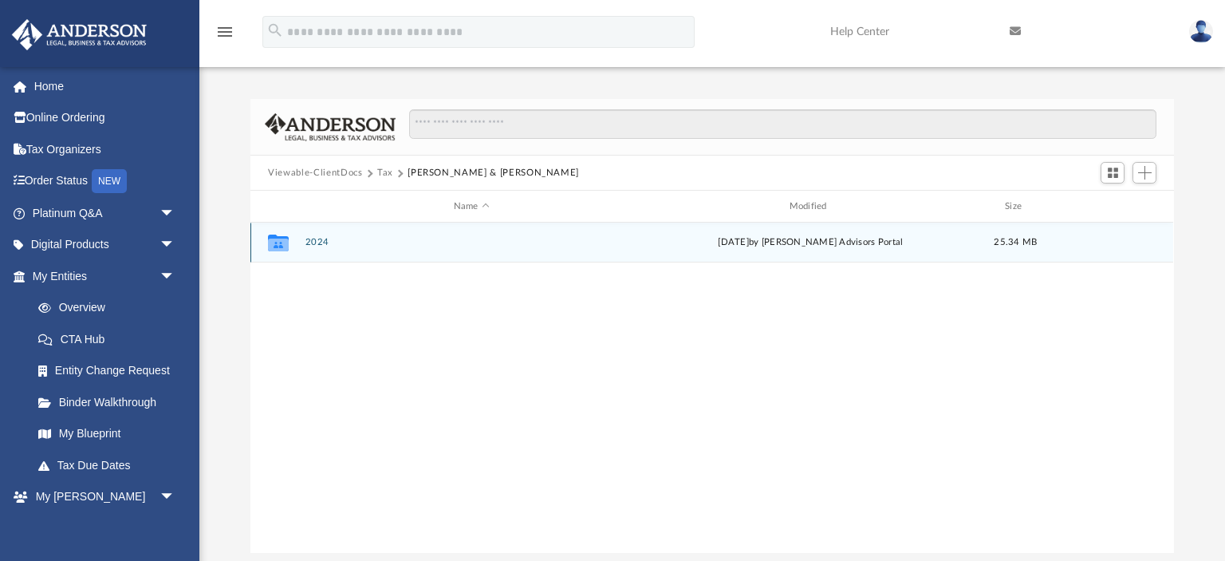
click at [317, 241] on button "2024" at bounding box center [471, 242] width 333 height 10
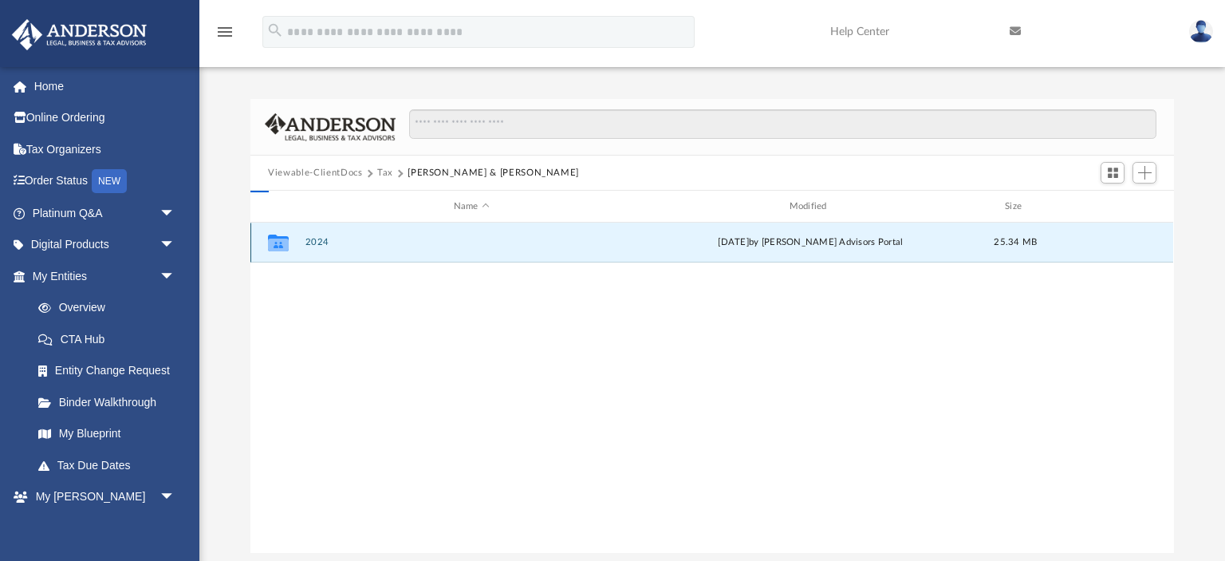
click at [317, 241] on button "2024" at bounding box center [471, 242] width 333 height 10
